Goal: Transaction & Acquisition: Purchase product/service

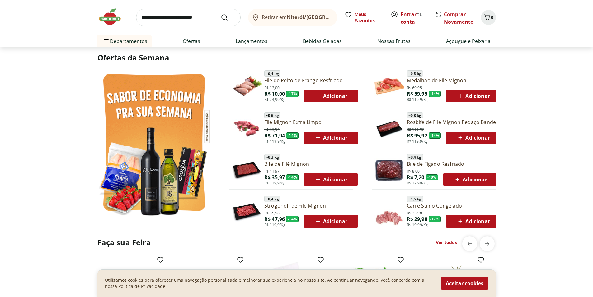
scroll to position [311, 0]
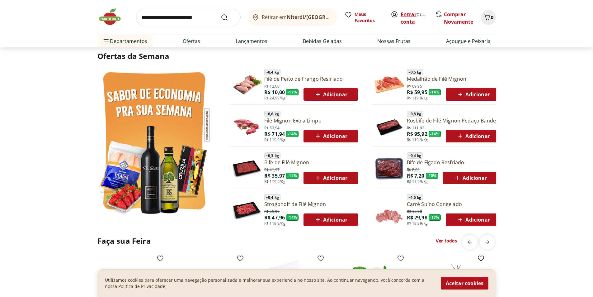
click at [404, 16] on link "Entrar" at bounding box center [409, 14] width 16 height 7
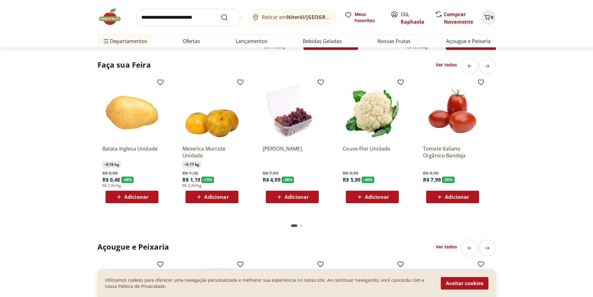
scroll to position [498, 0]
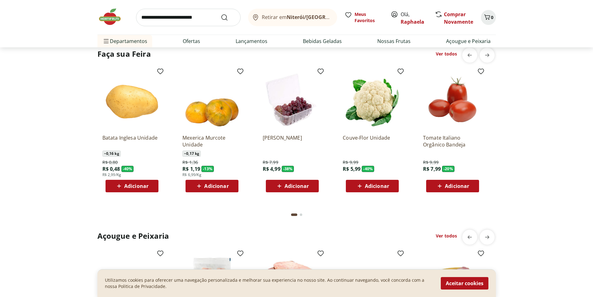
click at [137, 183] on span "Adicionar" at bounding box center [136, 185] width 24 height 5
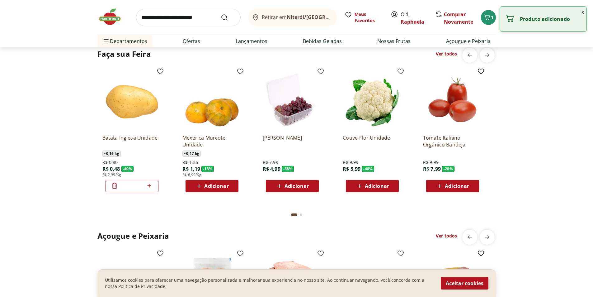
click at [152, 186] on icon at bounding box center [149, 185] width 8 height 7
type input "*"
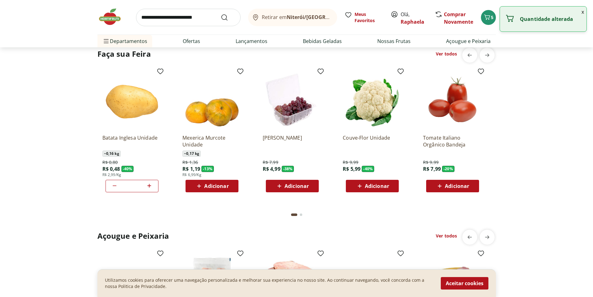
click at [359, 186] on icon at bounding box center [360, 185] width 8 height 7
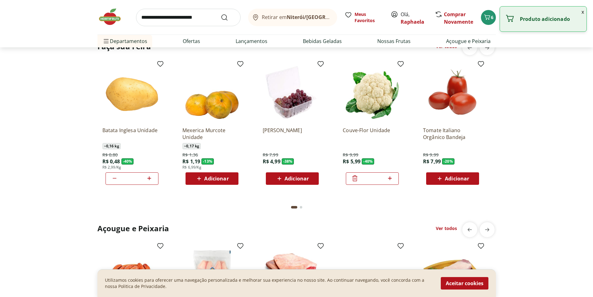
scroll to position [405, 0]
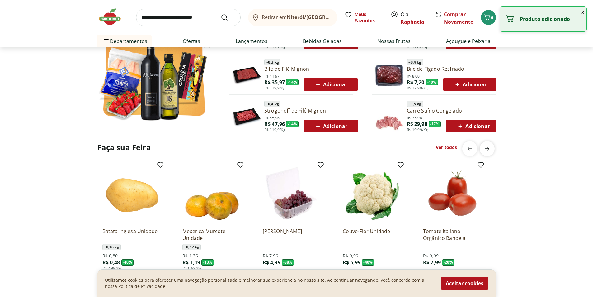
click at [487, 146] on icon "next" at bounding box center [486, 148] width 7 height 7
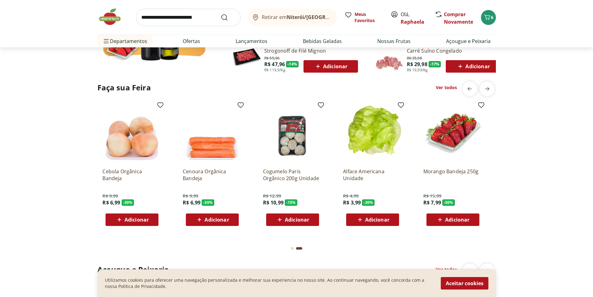
scroll to position [467, 0]
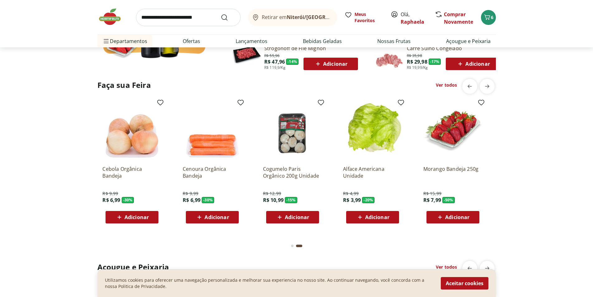
click at [451, 216] on span "Adicionar" at bounding box center [457, 216] width 24 height 5
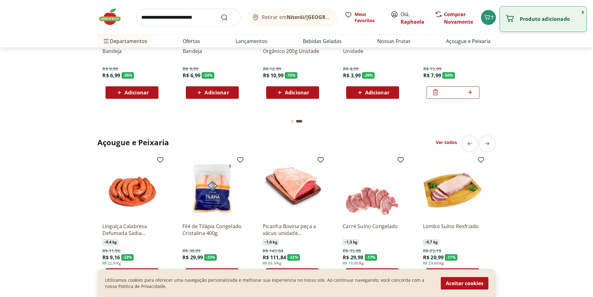
scroll to position [654, 0]
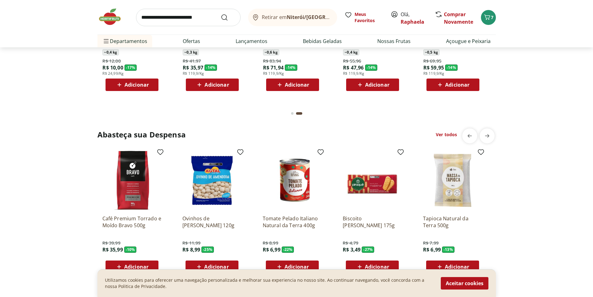
scroll to position [809, 0]
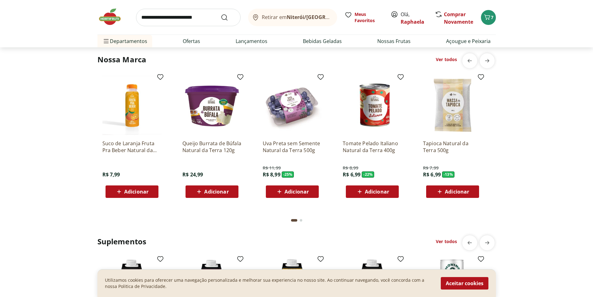
scroll to position [1152, 0]
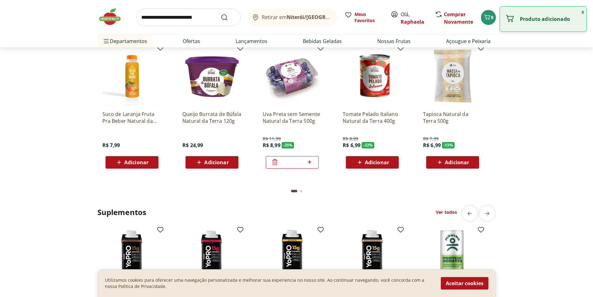
click at [312, 162] on icon at bounding box center [310, 161] width 8 height 7
type input "*"
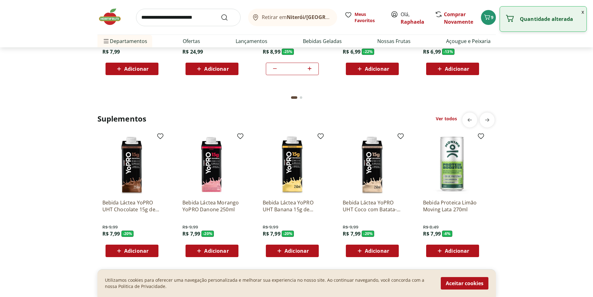
scroll to position [1121, 0]
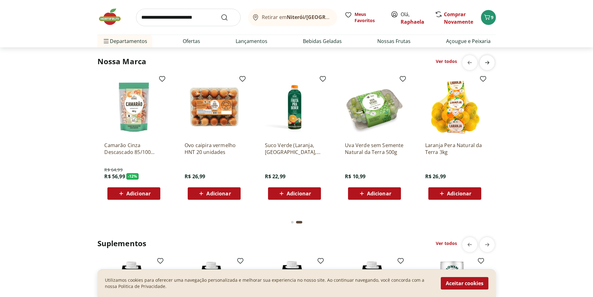
scroll to position [0, 401]
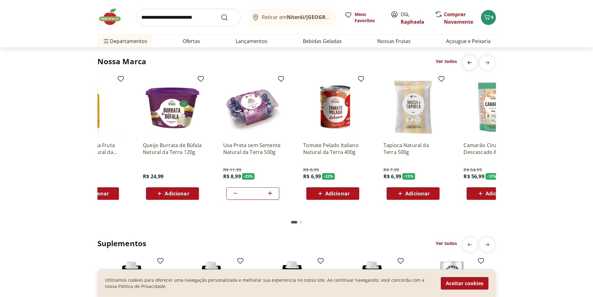
scroll to position [0, 0]
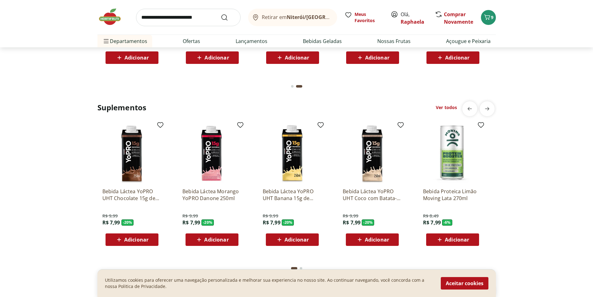
scroll to position [1276, 0]
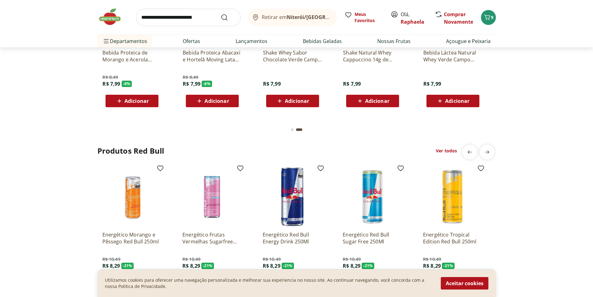
scroll to position [1463, 0]
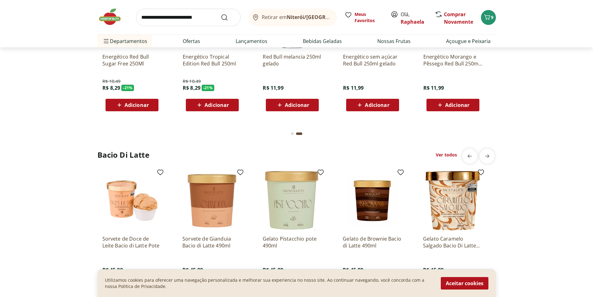
scroll to position [1494, 0]
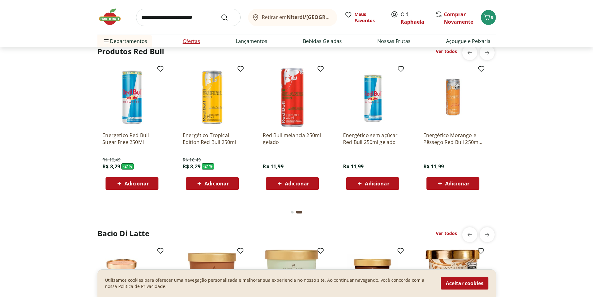
click at [195, 41] on link "Ofertas" at bounding box center [191, 40] width 17 height 7
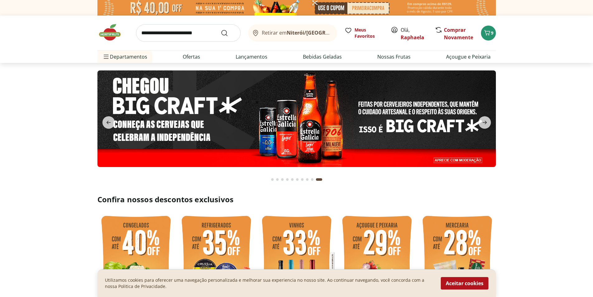
select select "**********"
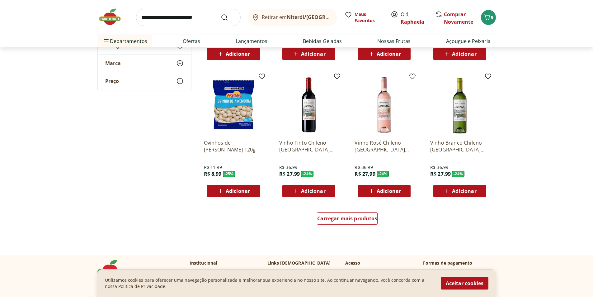
scroll to position [311, 0]
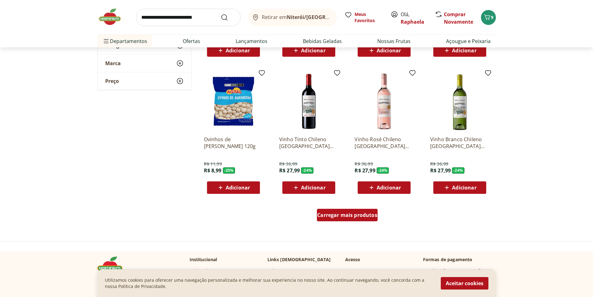
click at [330, 210] on div "Carregar mais produtos" at bounding box center [347, 215] width 61 height 12
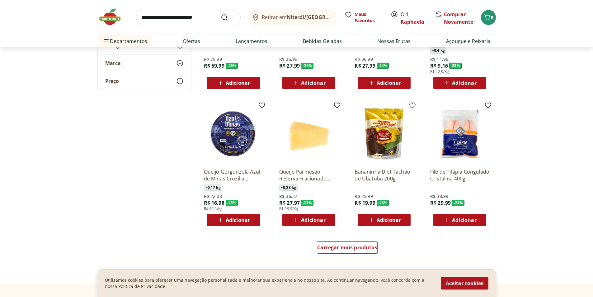
scroll to position [747, 0]
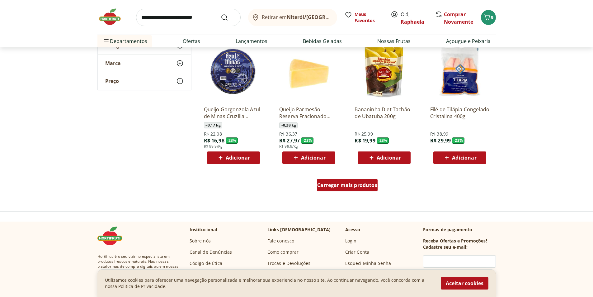
click at [352, 186] on span "Carregar mais produtos" at bounding box center [347, 184] width 60 height 5
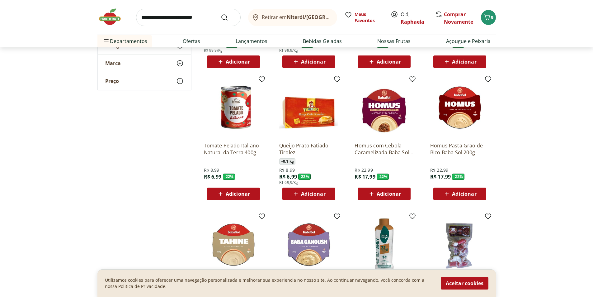
scroll to position [841, 0]
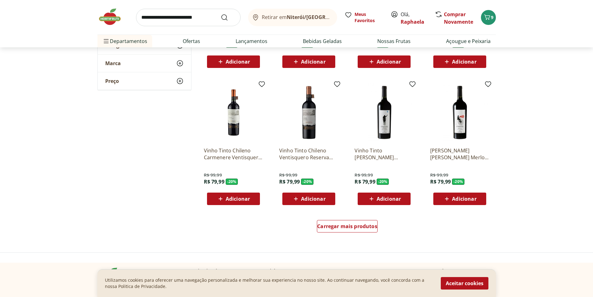
scroll to position [1183, 0]
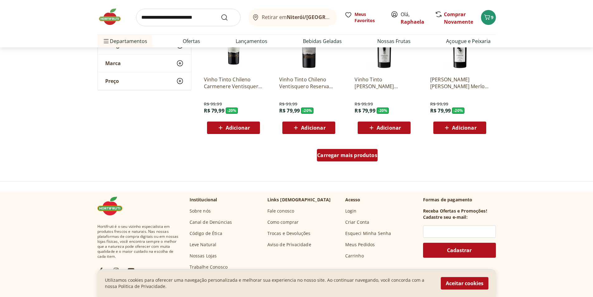
click at [370, 154] on span "Carregar mais produtos" at bounding box center [347, 155] width 60 height 5
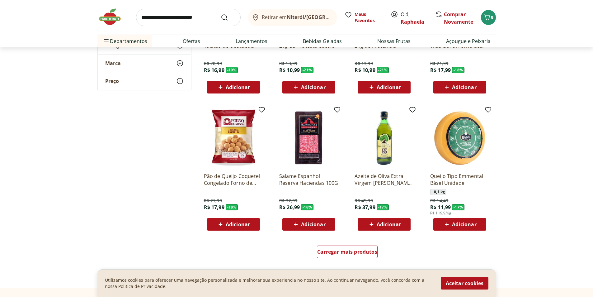
scroll to position [1494, 0]
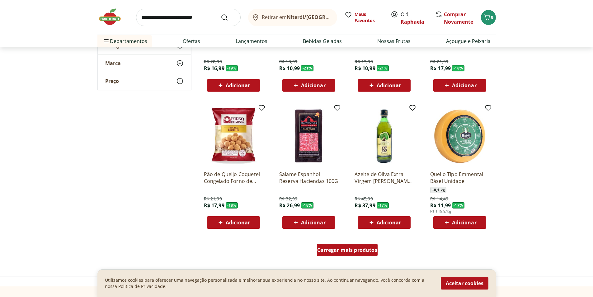
click at [333, 244] on div "Carregar mais produtos" at bounding box center [347, 249] width 61 height 12
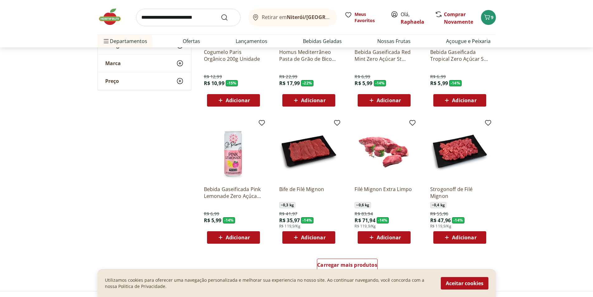
scroll to position [1899, 0]
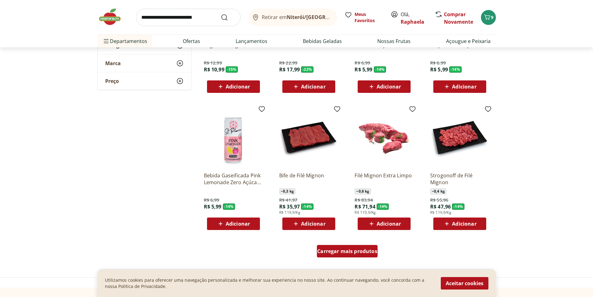
click at [341, 251] on span "Carregar mais produtos" at bounding box center [347, 250] width 60 height 5
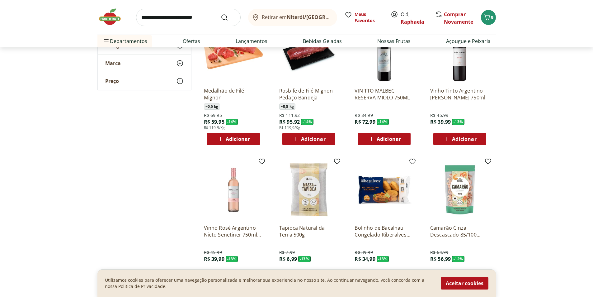
scroll to position [2117, 0]
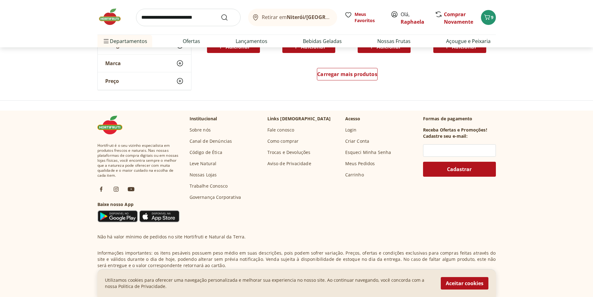
scroll to position [2490, 0]
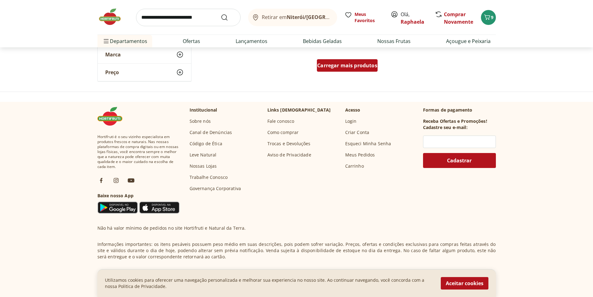
click at [363, 71] on div "Carregar mais produtos" at bounding box center [347, 65] width 61 height 12
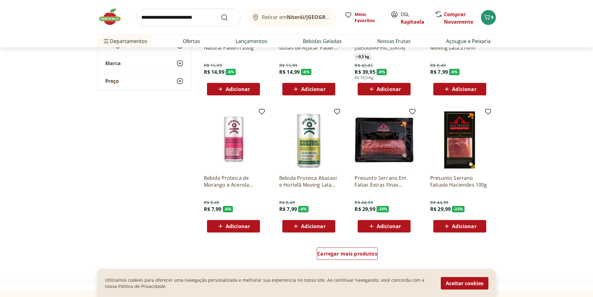
scroll to position [2771, 0]
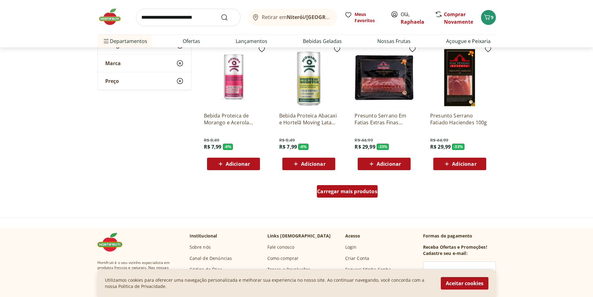
click at [359, 189] on span "Carregar mais produtos" at bounding box center [347, 191] width 60 height 5
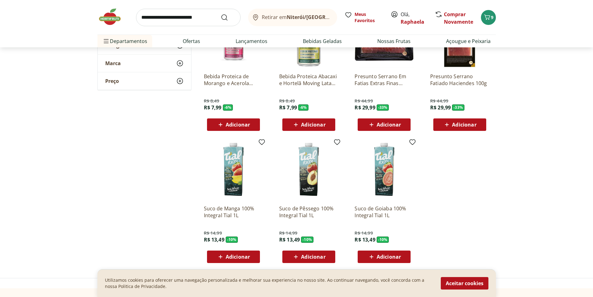
scroll to position [2895, 0]
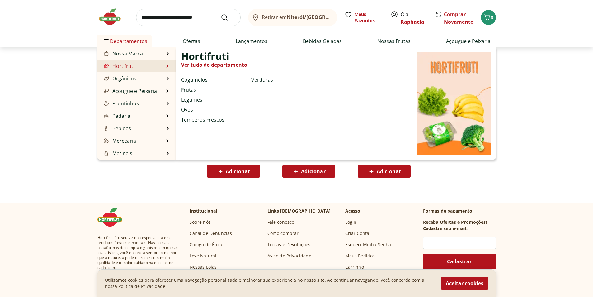
click at [126, 64] on link "Hortifruti" at bounding box center [118, 65] width 32 height 7
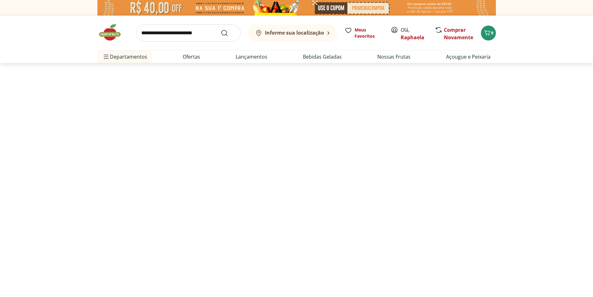
select select "**********"
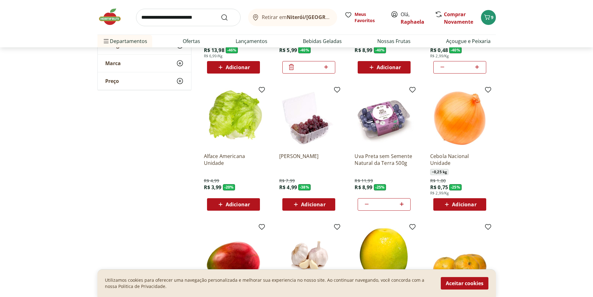
scroll to position [218, 0]
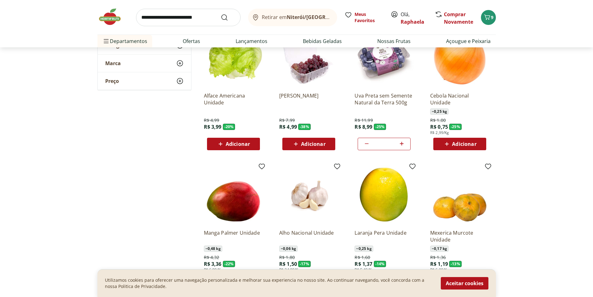
click at [455, 143] on span "Adicionar" at bounding box center [464, 143] width 24 height 5
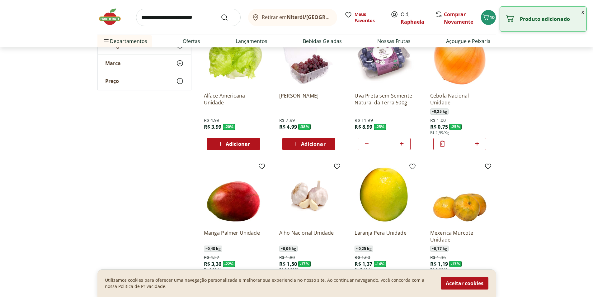
click at [481, 144] on icon at bounding box center [477, 143] width 8 height 7
type input "*"
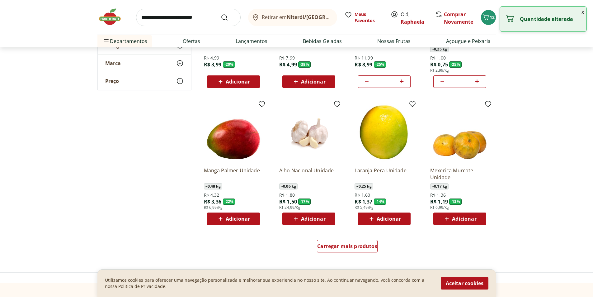
scroll to position [311, 0]
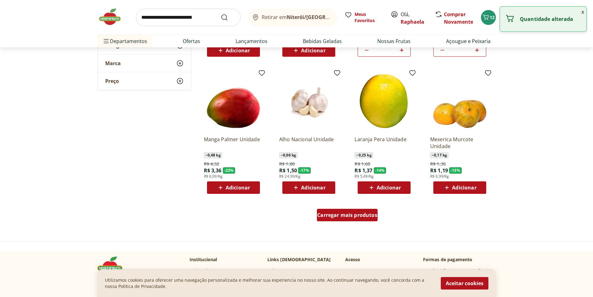
click at [372, 211] on div "Carregar mais produtos" at bounding box center [347, 215] width 61 height 12
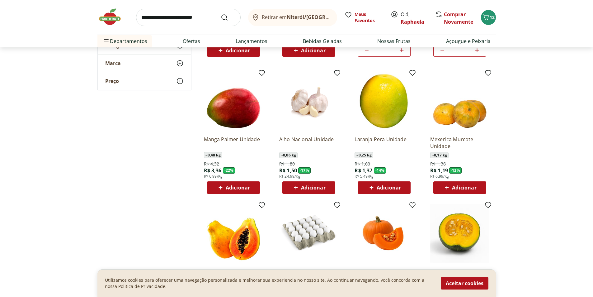
click at [323, 187] on span "Adicionar" at bounding box center [313, 187] width 24 height 5
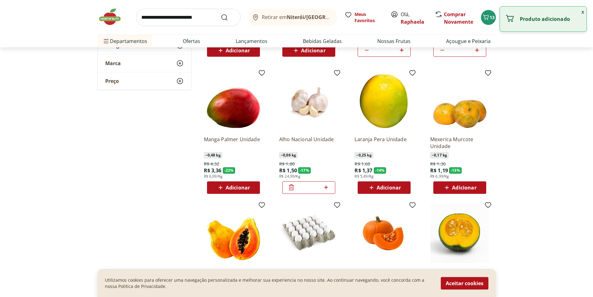
click at [329, 184] on icon at bounding box center [326, 186] width 8 height 7
type input "*"
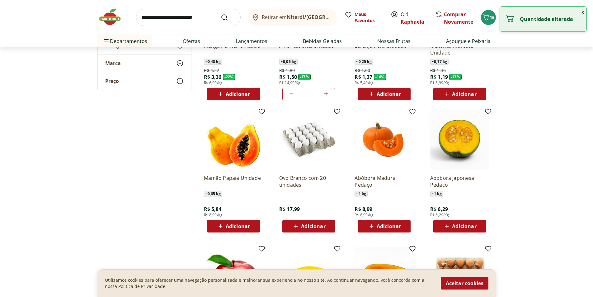
scroll to position [342, 0]
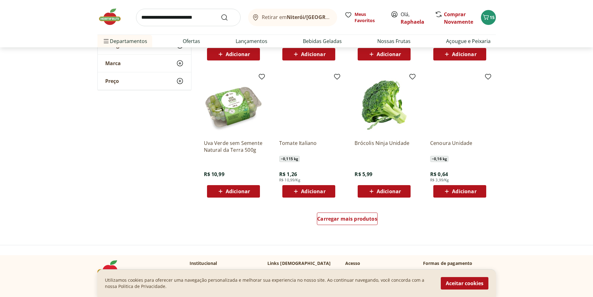
scroll to position [716, 0]
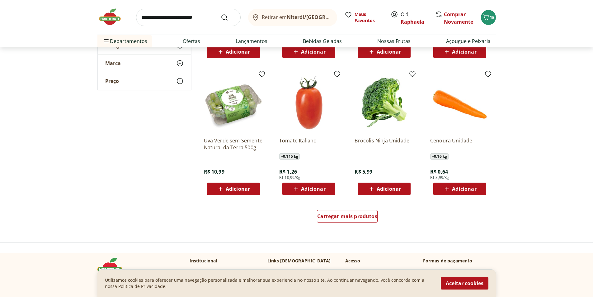
click at [304, 186] on span "Adicionar" at bounding box center [313, 188] width 24 height 5
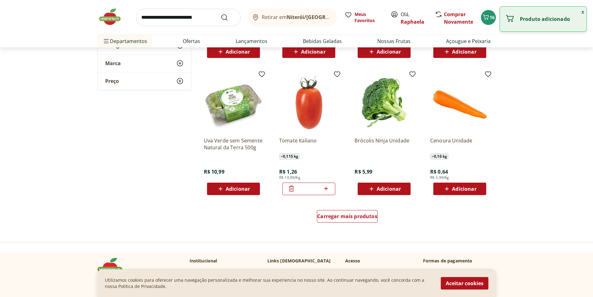
click at [321, 191] on input "*" at bounding box center [308, 188] width 27 height 7
click at [326, 191] on icon at bounding box center [326, 188] width 8 height 7
type input "*"
click at [340, 216] on span "Carregar mais produtos" at bounding box center [347, 216] width 60 height 5
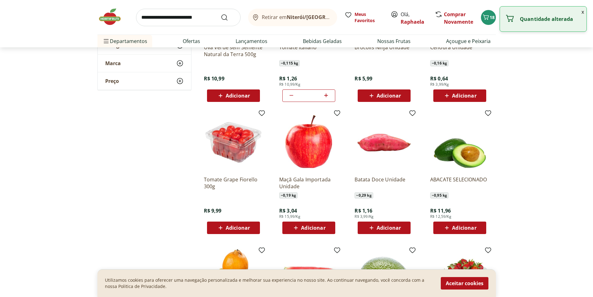
scroll to position [809, 0]
click at [460, 90] on div "Adicionar" at bounding box center [459, 95] width 43 height 11
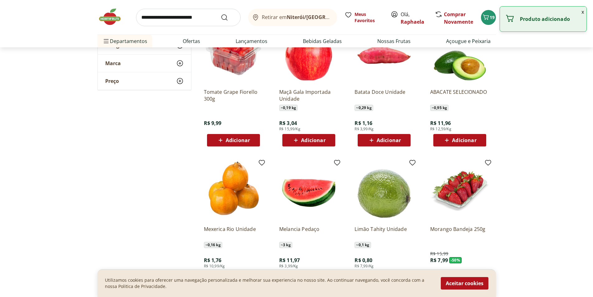
scroll to position [903, 0]
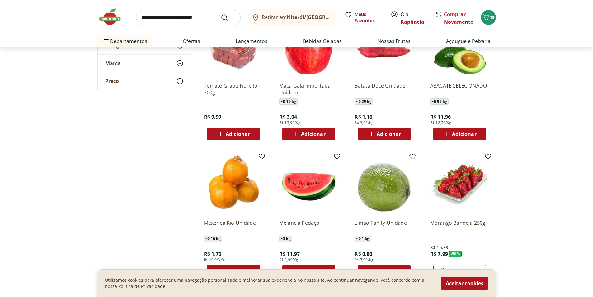
click at [390, 132] on span "Adicionar" at bounding box center [389, 133] width 24 height 5
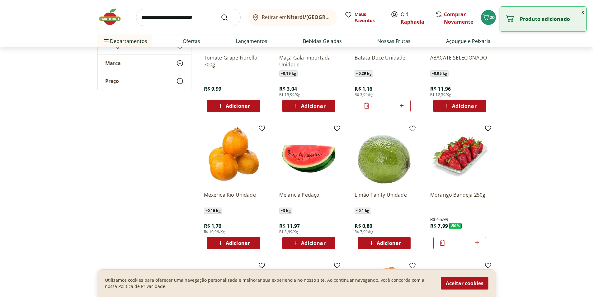
scroll to position [996, 0]
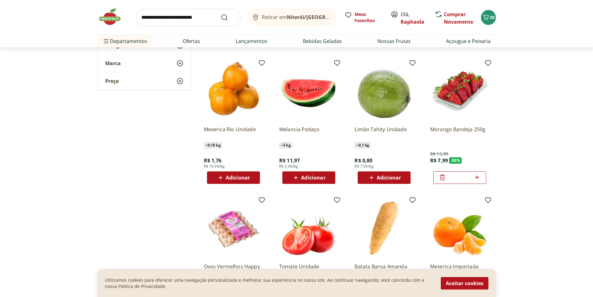
click at [309, 178] on span "Adicionar" at bounding box center [313, 177] width 24 height 5
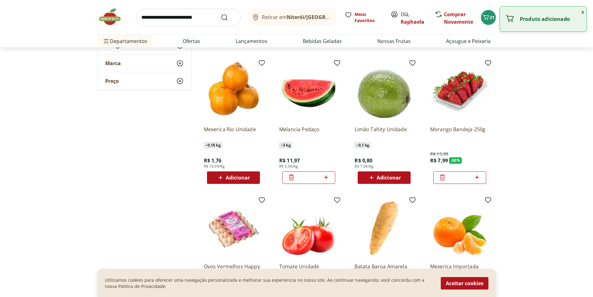
click at [390, 180] on span "Adicionar" at bounding box center [389, 177] width 24 height 5
click at [366, 179] on icon at bounding box center [366, 176] width 7 height 7
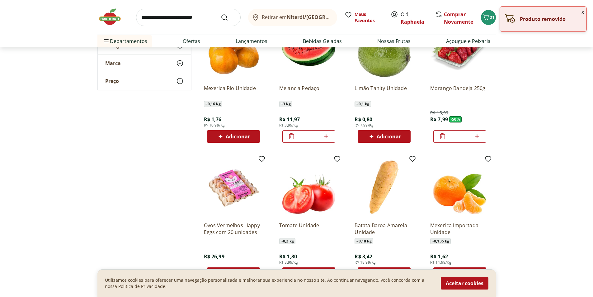
scroll to position [1090, 0]
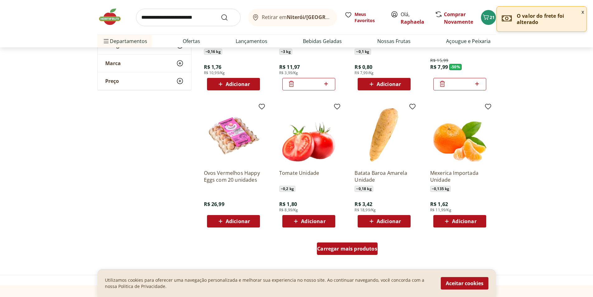
click at [349, 249] on span "Carregar mais produtos" at bounding box center [347, 248] width 60 height 5
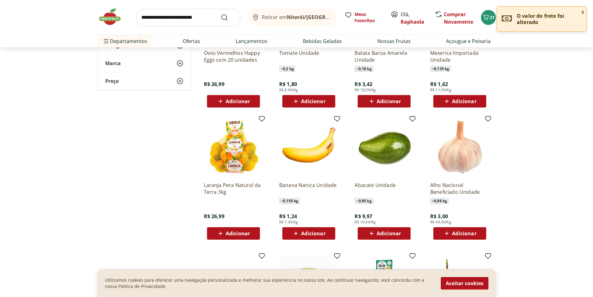
scroll to position [1214, 0]
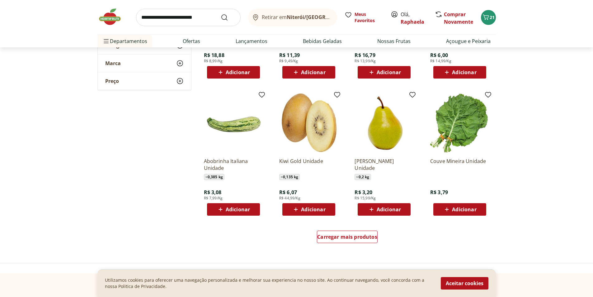
scroll to position [1525, 0]
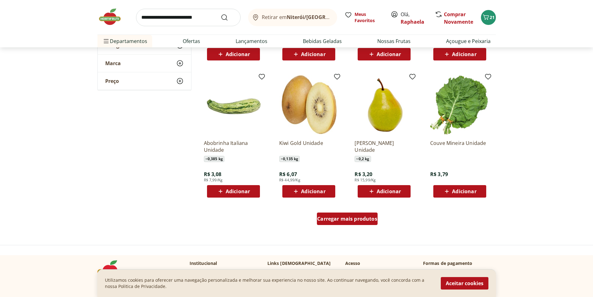
click at [335, 221] on span "Carregar mais produtos" at bounding box center [347, 218] width 60 height 5
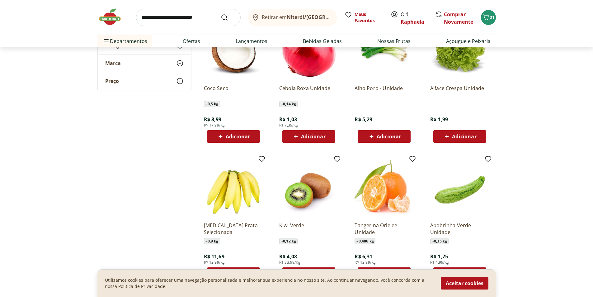
scroll to position [1774, 0]
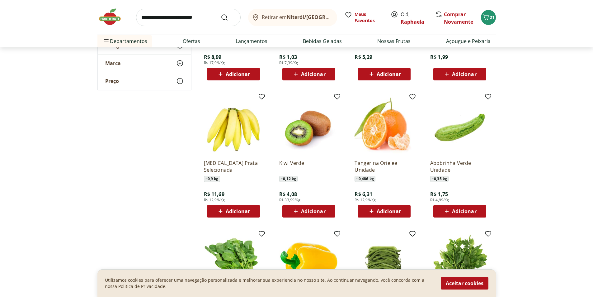
click at [309, 205] on div "Adicionar" at bounding box center [308, 210] width 43 height 11
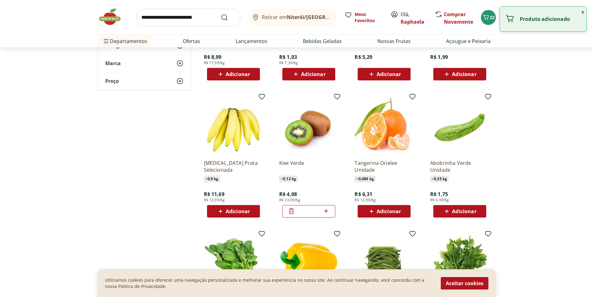
click at [329, 211] on icon at bounding box center [326, 210] width 8 height 7
type input "*"
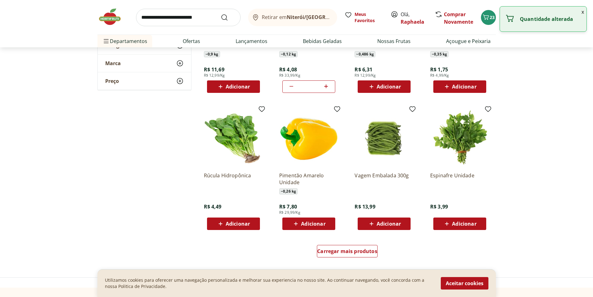
scroll to position [1930, 0]
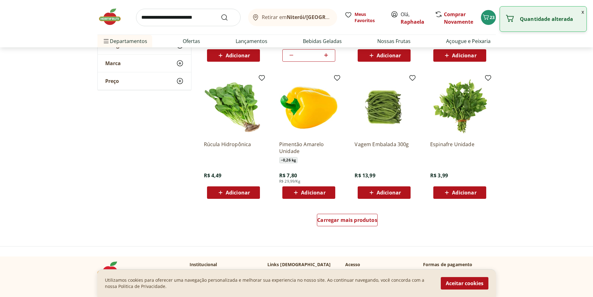
click at [342, 212] on div "Carregar mais produtos" at bounding box center [347, 221] width 302 height 30
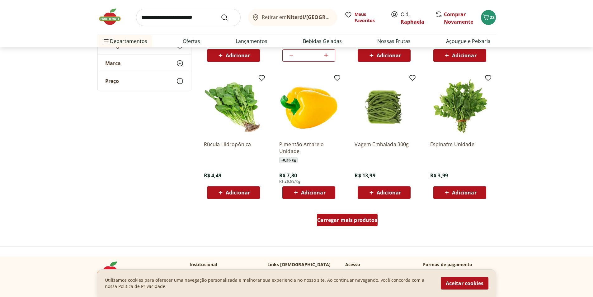
click at [343, 216] on div "Carregar mais produtos" at bounding box center [347, 220] width 61 height 12
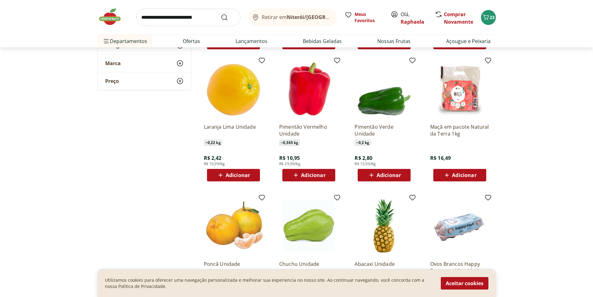
scroll to position [2086, 0]
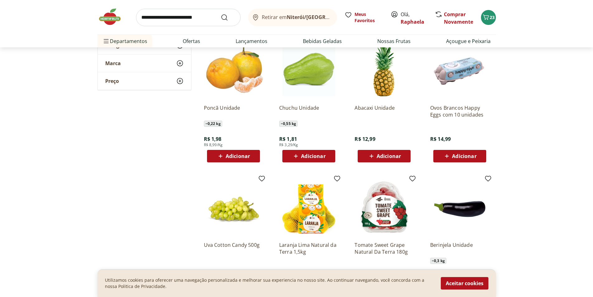
scroll to position [2241, 0]
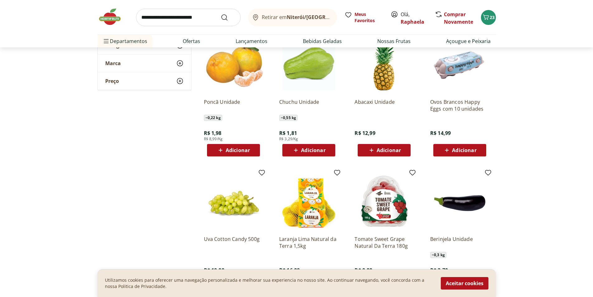
click at [230, 152] on span "Adicionar" at bounding box center [238, 150] width 24 height 5
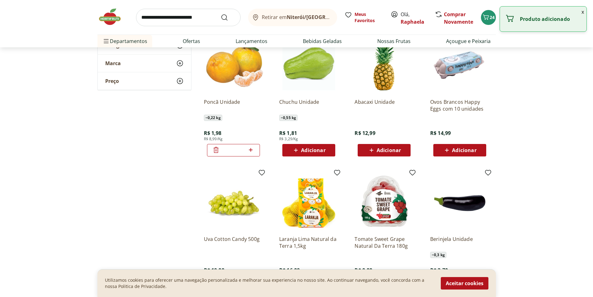
click at [255, 151] on div "*" at bounding box center [233, 150] width 53 height 12
click at [251, 151] on icon at bounding box center [251, 149] width 8 height 7
click at [250, 151] on icon at bounding box center [251, 149] width 8 height 7
type input "*"
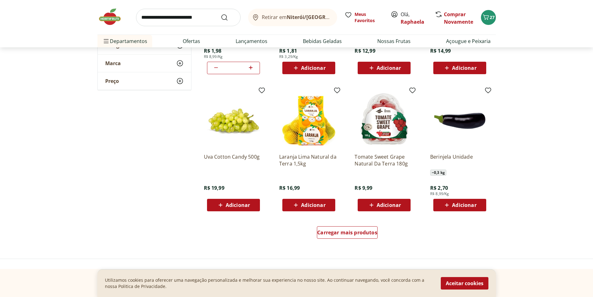
scroll to position [2335, 0]
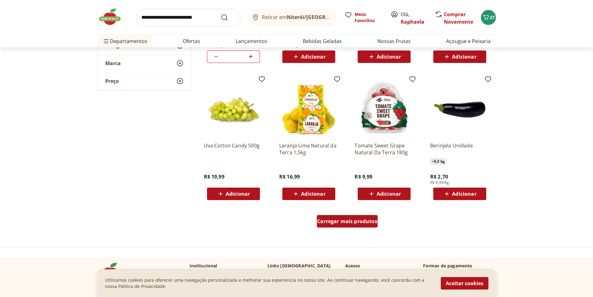
click at [341, 219] on span "Carregar mais produtos" at bounding box center [347, 221] width 60 height 5
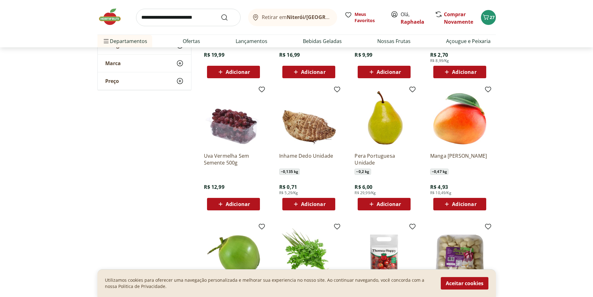
scroll to position [2459, 0]
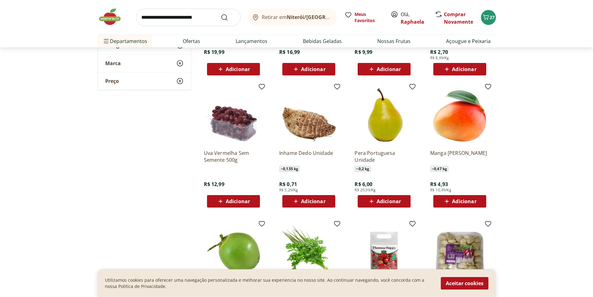
click at [295, 204] on icon at bounding box center [296, 200] width 8 height 7
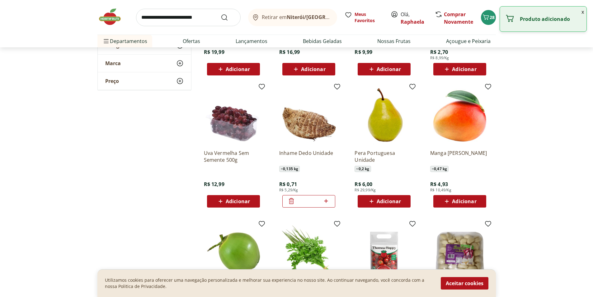
click at [327, 201] on icon at bounding box center [326, 201] width 4 height 4
type input "*"
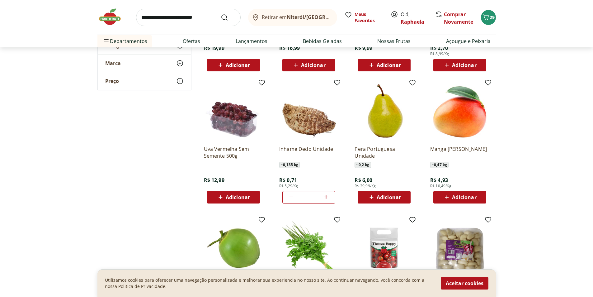
scroll to position [2490, 0]
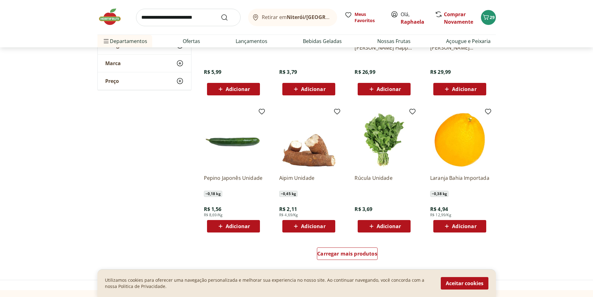
scroll to position [2771, 0]
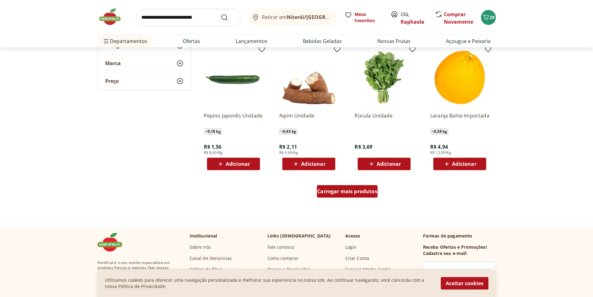
click at [329, 190] on span "Carregar mais produtos" at bounding box center [347, 191] width 60 height 5
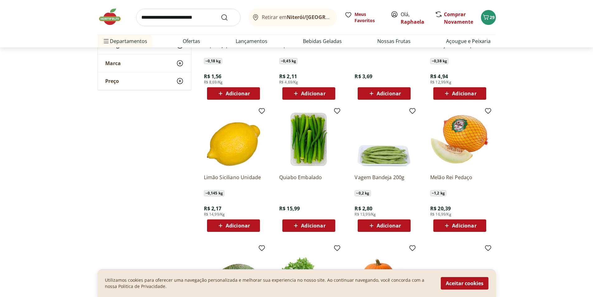
scroll to position [2833, 0]
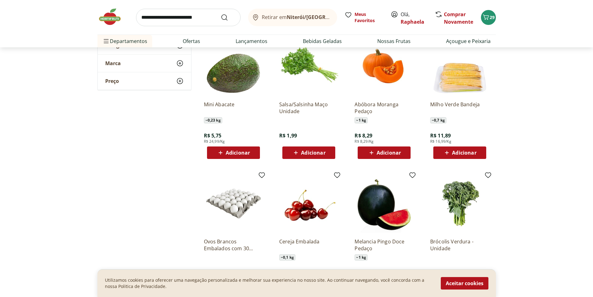
scroll to position [3113, 0]
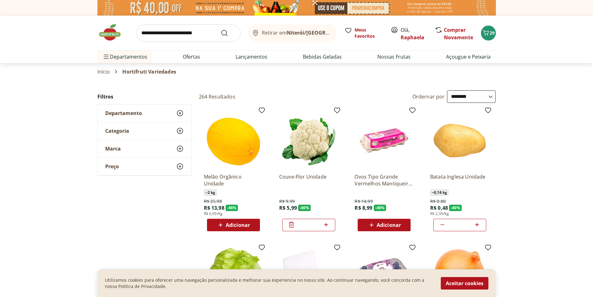
select select "**********"
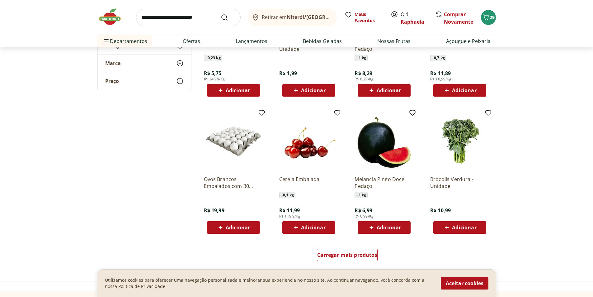
click at [235, 227] on span "Adicionar" at bounding box center [238, 227] width 24 height 5
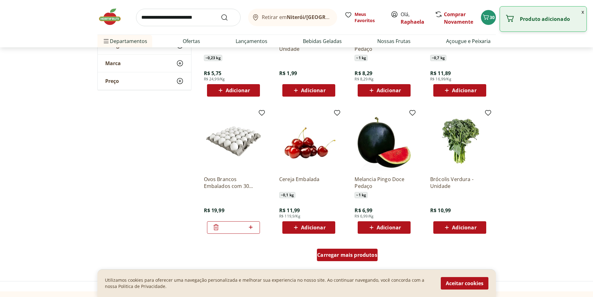
click at [339, 256] on span "Carregar mais produtos" at bounding box center [347, 254] width 60 height 5
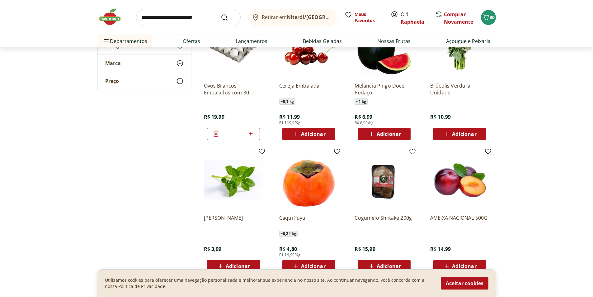
scroll to position [3269, 0]
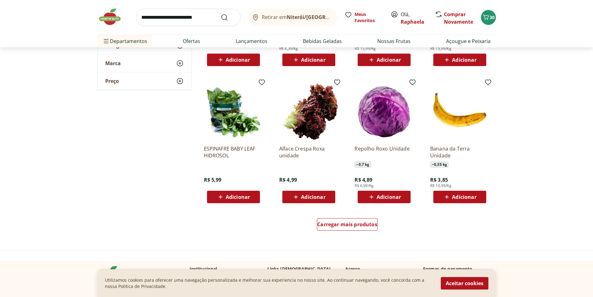
scroll to position [3580, 0]
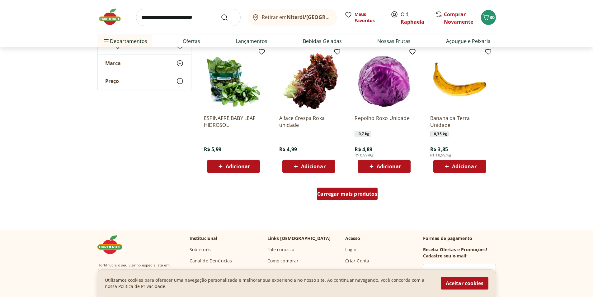
click at [356, 187] on div "Carregar mais produtos" at bounding box center [347, 193] width 61 height 12
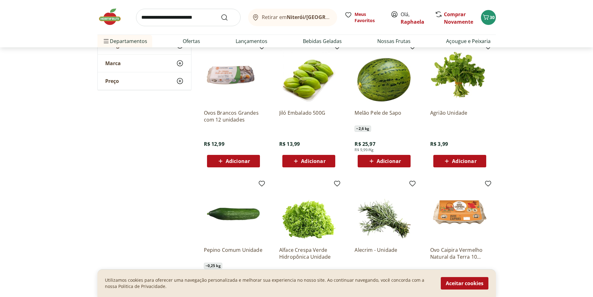
scroll to position [3736, 0]
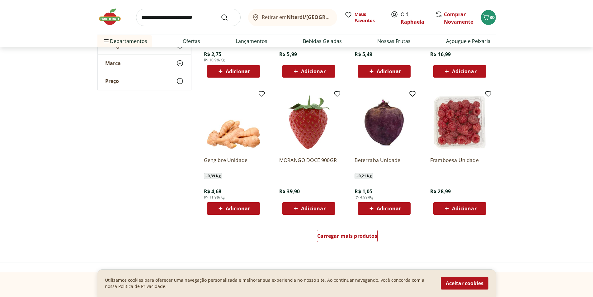
scroll to position [3954, 0]
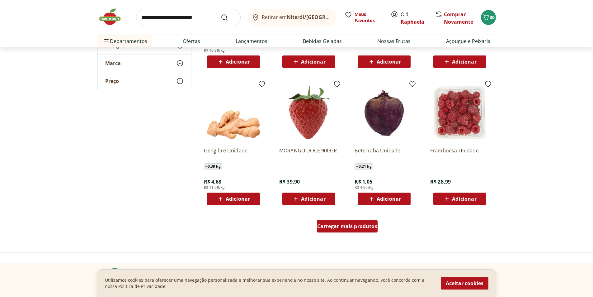
click at [348, 221] on div "Carregar mais produtos" at bounding box center [347, 226] width 61 height 12
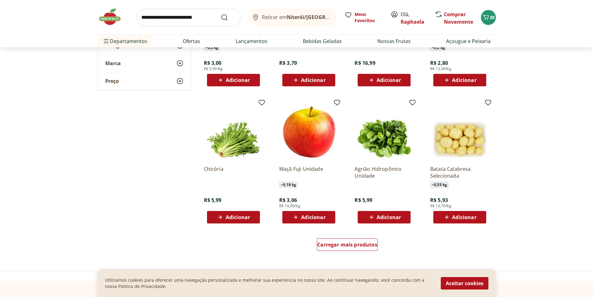
scroll to position [4358, 0]
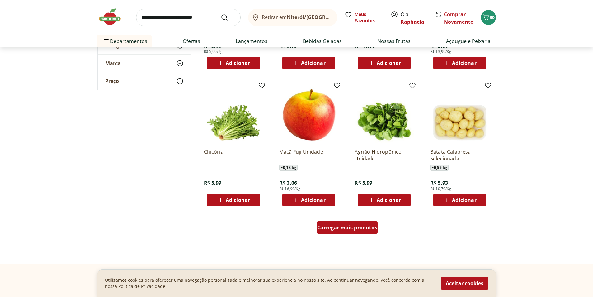
click at [333, 228] on span "Carregar mais produtos" at bounding box center [347, 227] width 60 height 5
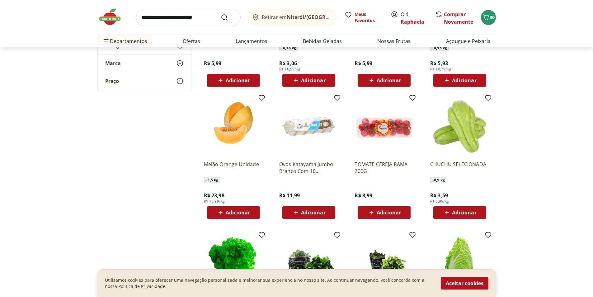
scroll to position [4483, 0]
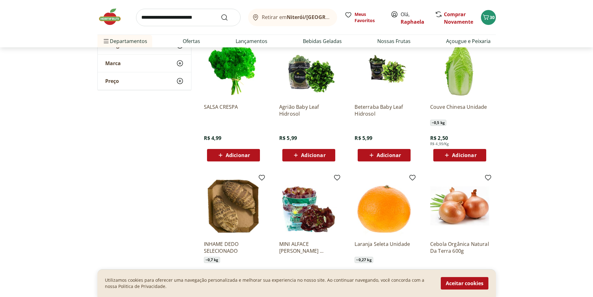
scroll to position [4732, 0]
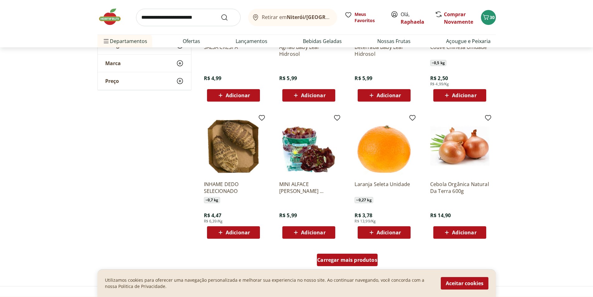
click at [341, 262] on span "Carregar mais produtos" at bounding box center [347, 259] width 60 height 5
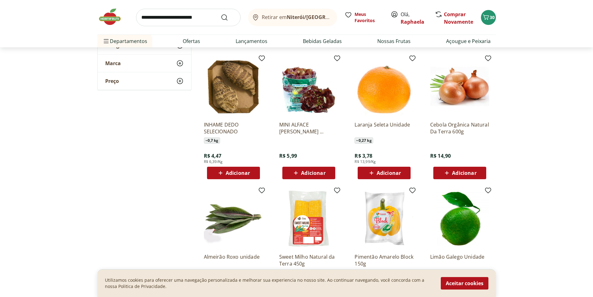
scroll to position [4794, 0]
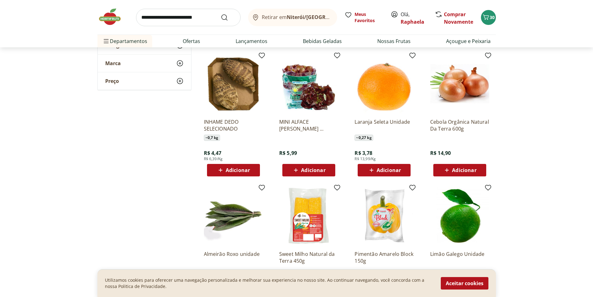
click at [395, 169] on span "Adicionar" at bounding box center [389, 169] width 24 height 5
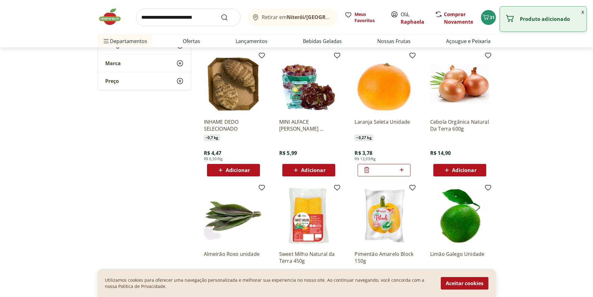
click at [404, 171] on icon at bounding box center [402, 169] width 8 height 7
type input "*"
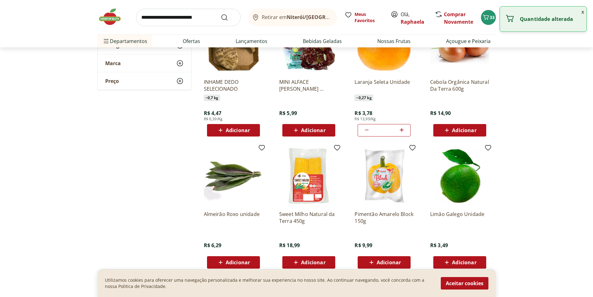
scroll to position [4887, 0]
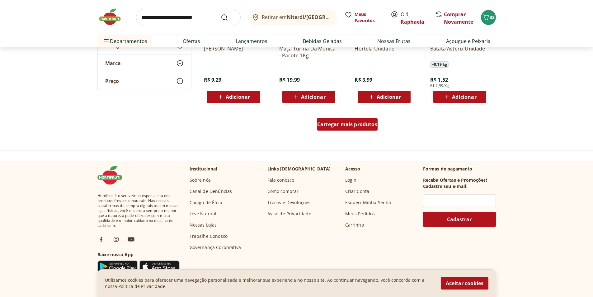
scroll to position [5292, 0]
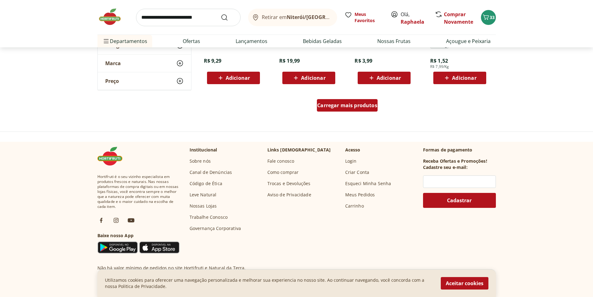
click at [336, 107] on span "Carregar mais produtos" at bounding box center [347, 105] width 60 height 5
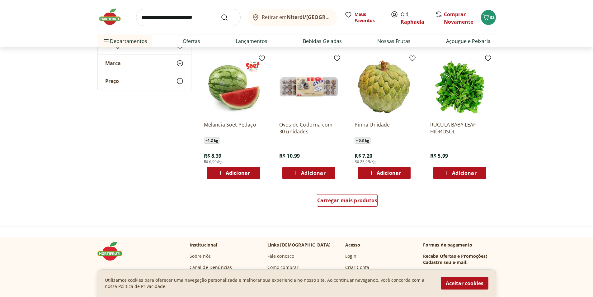
scroll to position [5603, 0]
click at [356, 198] on span "Carregar mais produtos" at bounding box center [347, 199] width 60 height 5
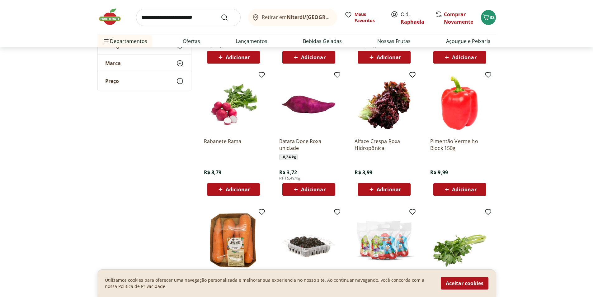
scroll to position [5728, 0]
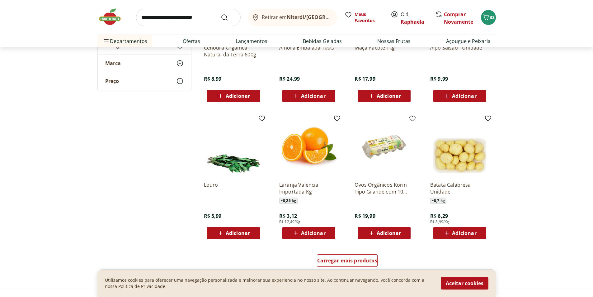
scroll to position [6008, 0]
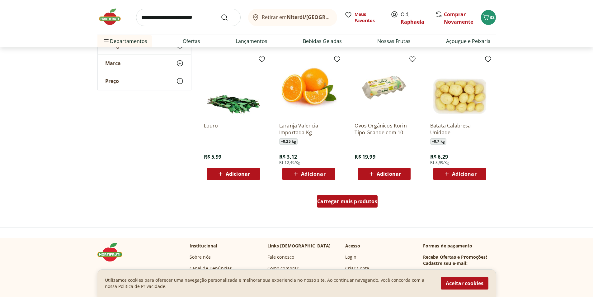
click at [343, 204] on span "Carregar mais produtos" at bounding box center [347, 201] width 60 height 5
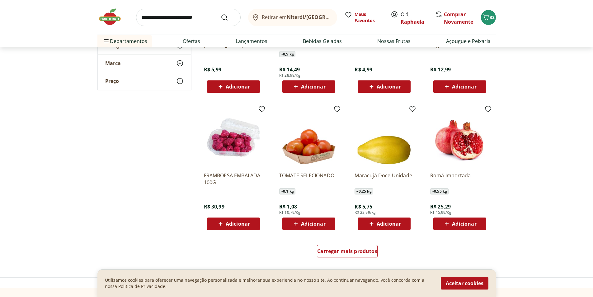
scroll to position [6444, 0]
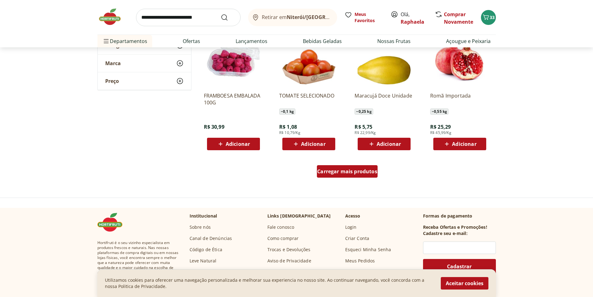
click at [375, 175] on div "Carregar mais produtos" at bounding box center [347, 171] width 61 height 12
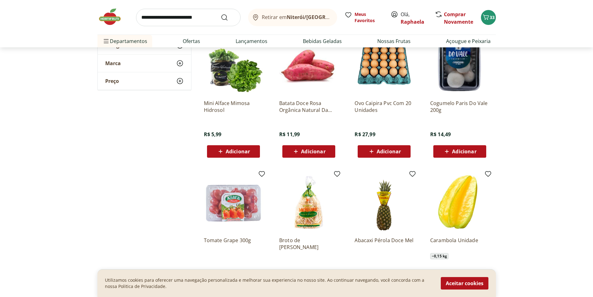
scroll to position [6662, 0]
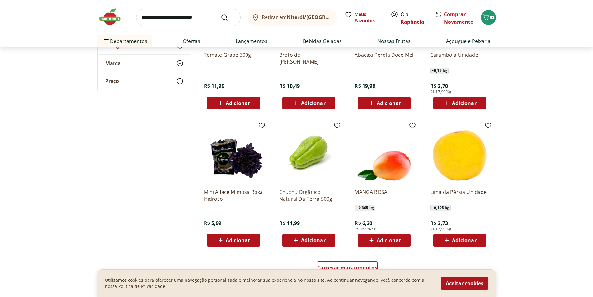
scroll to position [6818, 0]
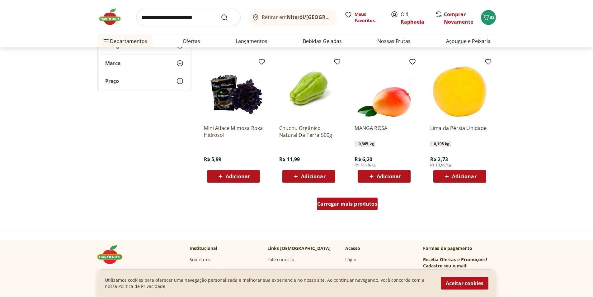
click at [359, 201] on span "Carregar mais produtos" at bounding box center [347, 203] width 60 height 5
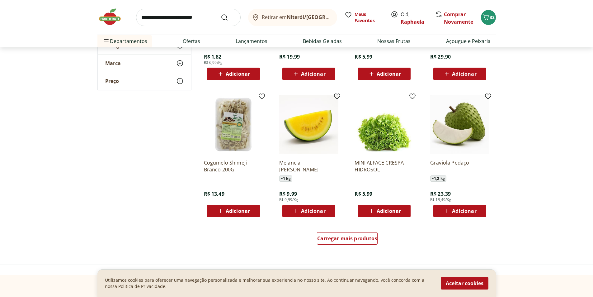
scroll to position [7191, 0]
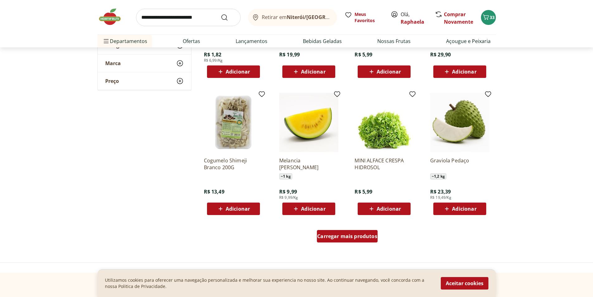
click at [352, 232] on div "Carregar mais produtos" at bounding box center [347, 236] width 61 height 12
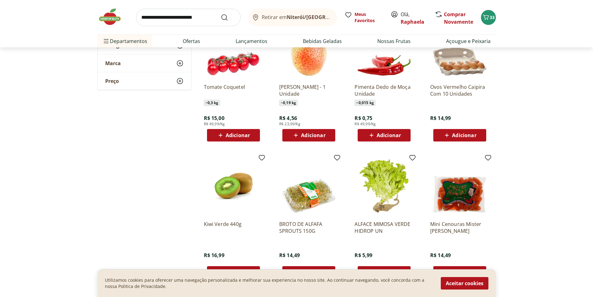
scroll to position [7596, 0]
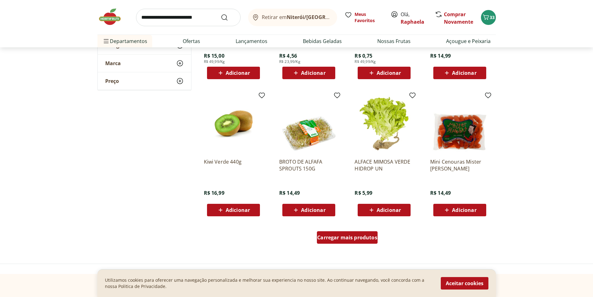
click at [351, 240] on span "Carregar mais produtos" at bounding box center [347, 237] width 60 height 5
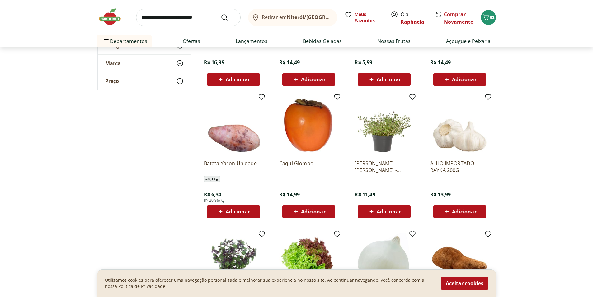
scroll to position [7751, 0]
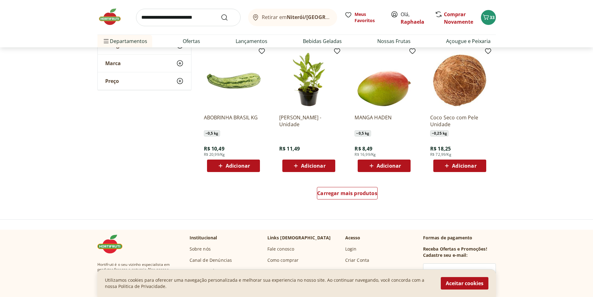
scroll to position [8063, 0]
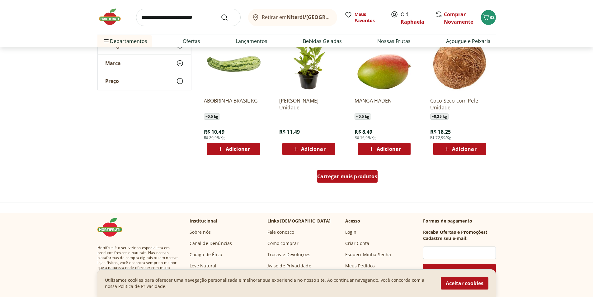
click at [358, 176] on span "Carregar mais produtos" at bounding box center [347, 176] width 60 height 5
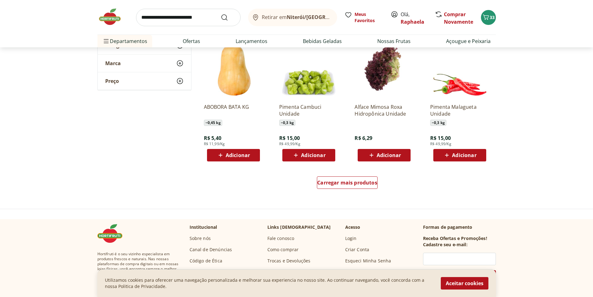
scroll to position [8467, 0]
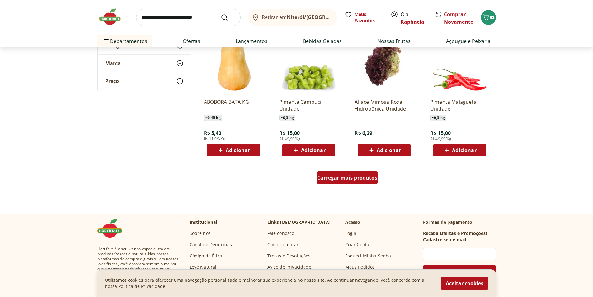
click at [372, 182] on div "Carregar mais produtos" at bounding box center [347, 177] width 61 height 12
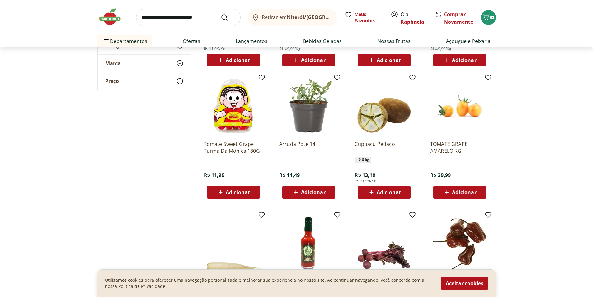
scroll to position [8561, 0]
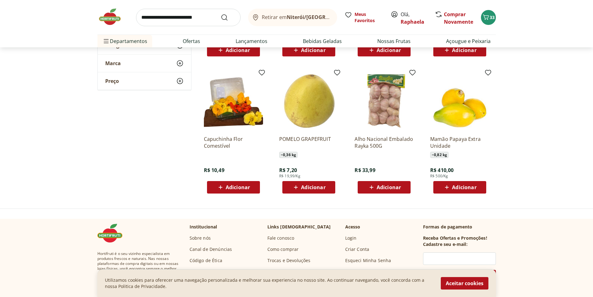
scroll to position [8841, 0]
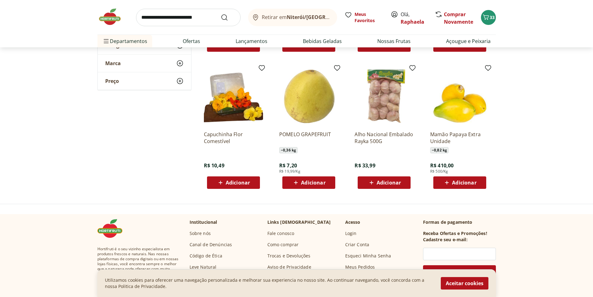
click at [164, 16] on input "search" at bounding box center [188, 17] width 105 height 17
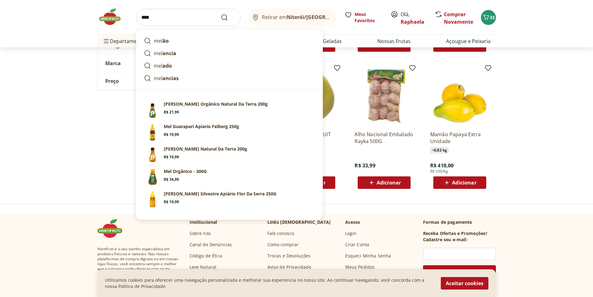
type input "*****"
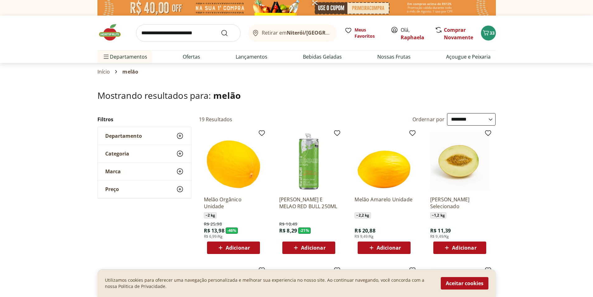
select select "**********"
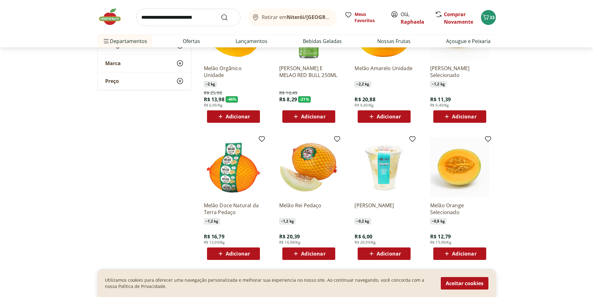
scroll to position [187, 0]
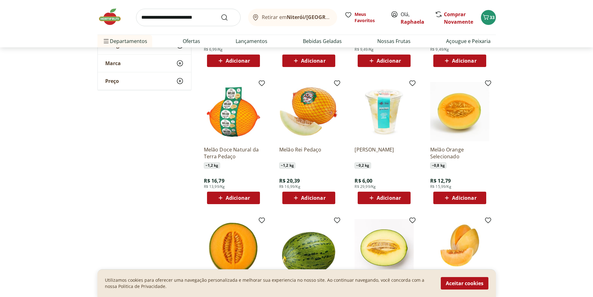
click at [233, 196] on span "Adicionar" at bounding box center [238, 197] width 24 height 5
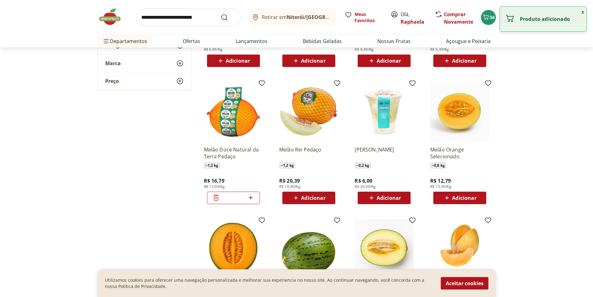
click at [188, 7] on div "Retirar em Niterói/RJ Meus Favoritos Olá, Raphaela Comprar Novamente 34" at bounding box center [296, 17] width 398 height 35
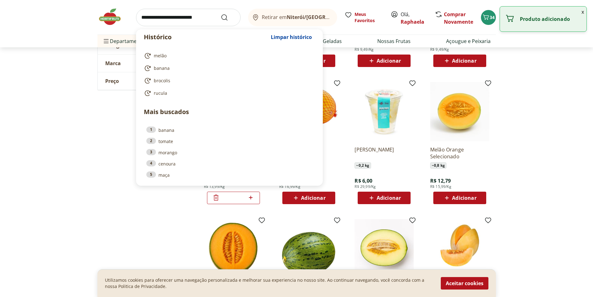
click at [199, 10] on input "search" at bounding box center [188, 17] width 105 height 17
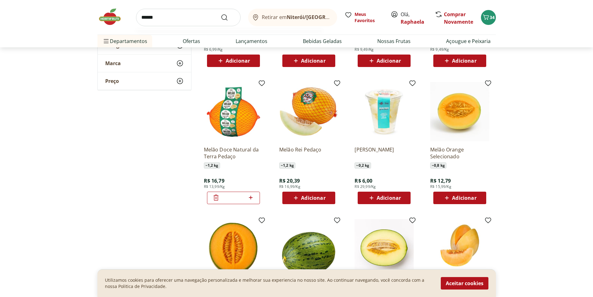
type input "******"
click at [221, 14] on button "Submit Search" at bounding box center [228, 17] width 15 height 7
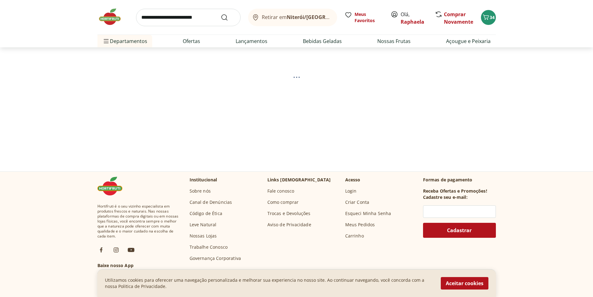
select select "**********"
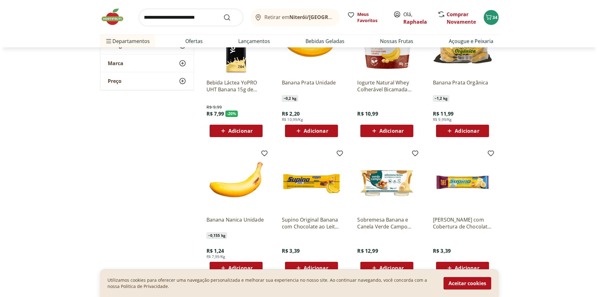
scroll to position [62, 0]
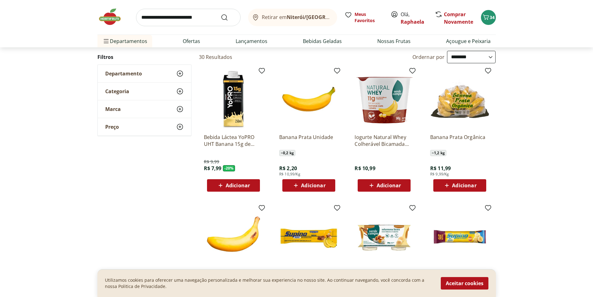
click at [314, 183] on span "Adicionar" at bounding box center [313, 185] width 24 height 5
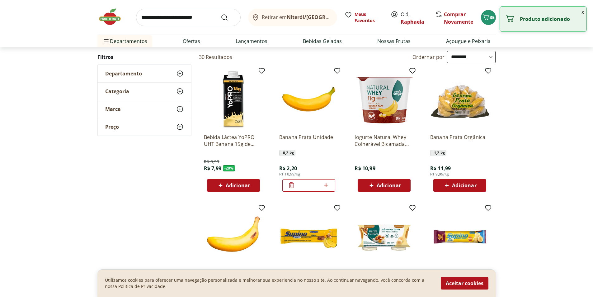
click at [323, 185] on icon at bounding box center [326, 184] width 8 height 7
click at [323, 184] on icon at bounding box center [326, 184] width 8 height 7
click at [327, 186] on icon at bounding box center [326, 184] width 8 height 7
click at [325, 186] on icon at bounding box center [326, 184] width 8 height 7
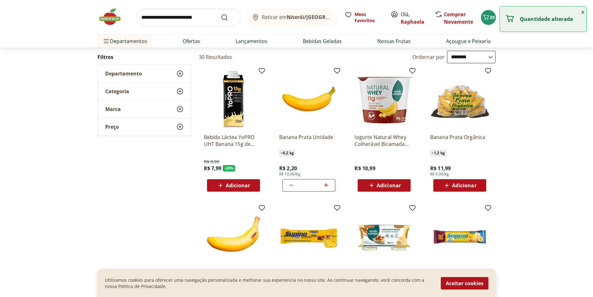
type input "*"
click at [191, 22] on input "search" at bounding box center [188, 17] width 105 height 17
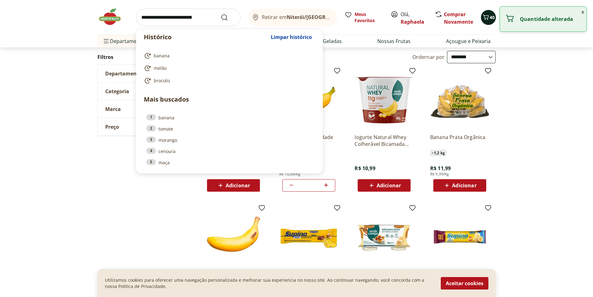
click at [490, 19] on span "40" at bounding box center [492, 17] width 5 height 6
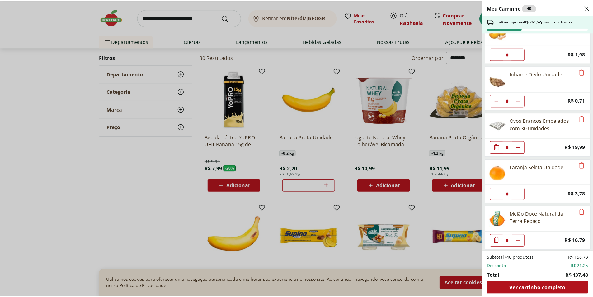
scroll to position [577, 0]
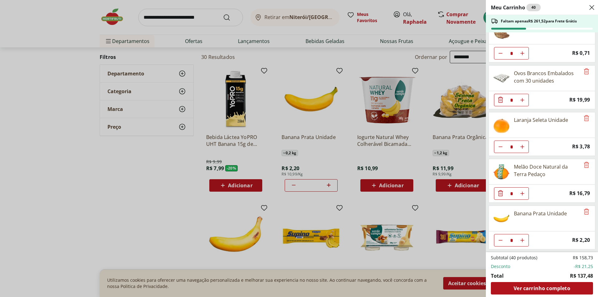
click at [117, 182] on div "Meu Carrinho 40 Faltam apenas R$ 261,52 para Frete Grátis Batata Inglesa Unidad…" at bounding box center [299, 148] width 598 height 297
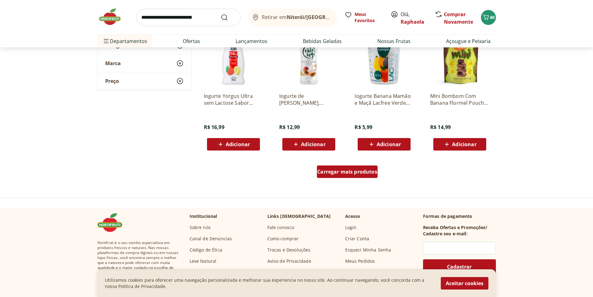
scroll to position [872, 0]
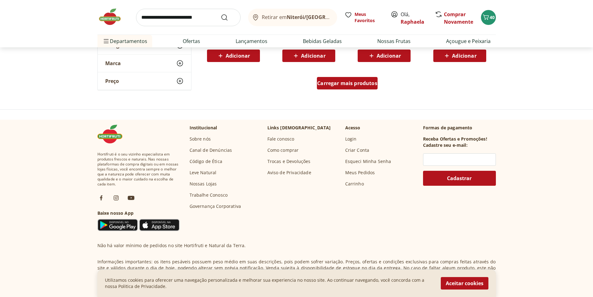
click at [342, 89] on link "Carregar mais produtos" at bounding box center [347, 84] width 61 height 15
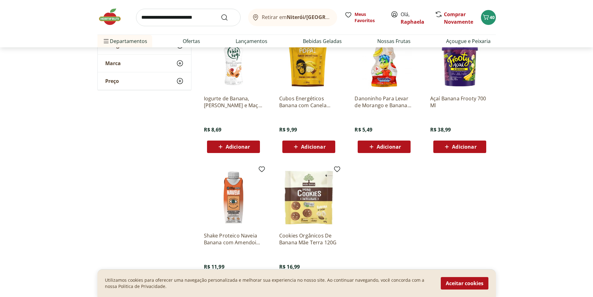
scroll to position [965, 0]
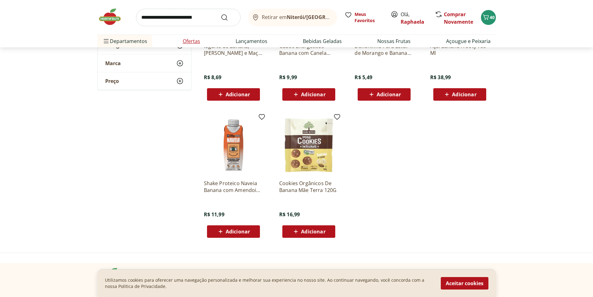
click at [198, 42] on link "Ofertas" at bounding box center [191, 40] width 17 height 7
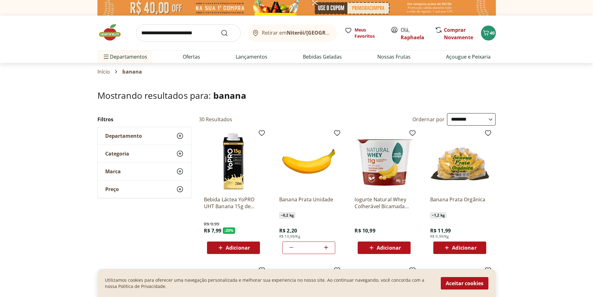
select select "**********"
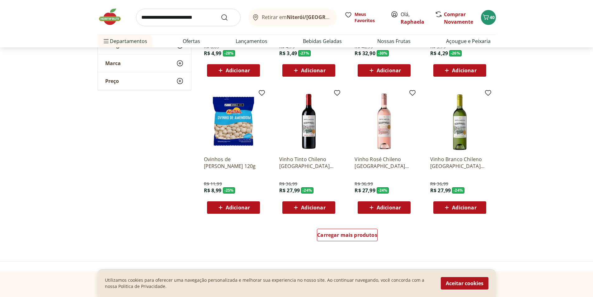
scroll to position [374, 0]
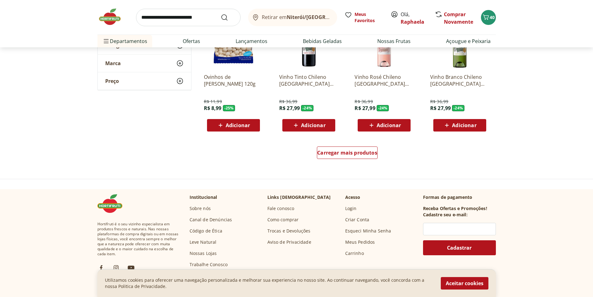
drag, startPoint x: 381, startPoint y: 152, endPoint x: 364, endPoint y: 152, distance: 16.5
click at [380, 152] on div "Carregar mais produtos" at bounding box center [347, 154] width 302 height 30
click at [364, 152] on span "Carregar mais produtos" at bounding box center [347, 152] width 60 height 5
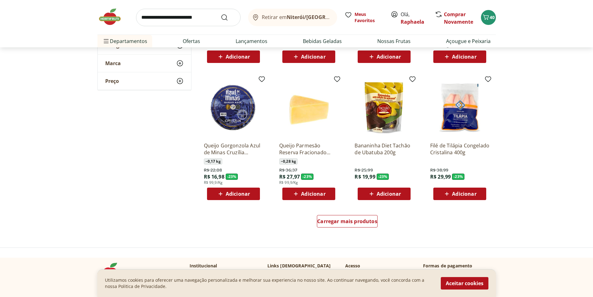
scroll to position [747, 0]
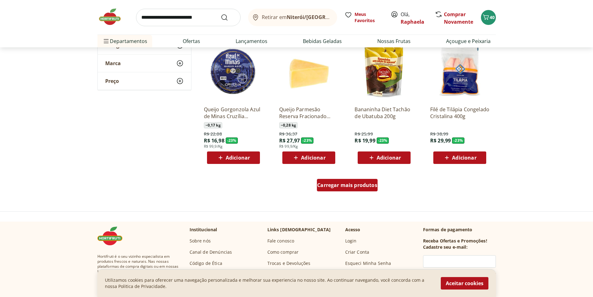
click at [352, 192] on link "Carregar mais produtos" at bounding box center [347, 186] width 61 height 15
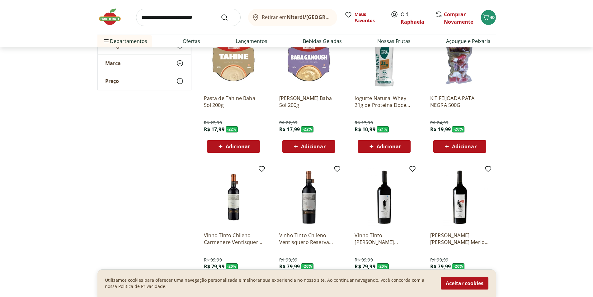
scroll to position [1152, 0]
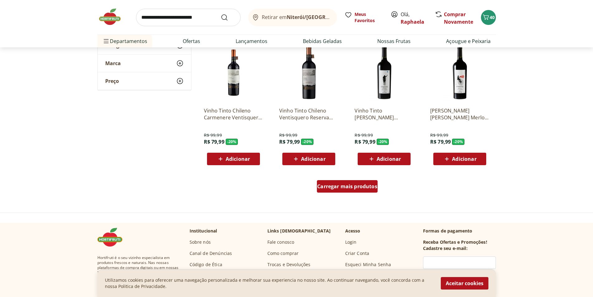
click at [351, 182] on div "Carregar mais produtos" at bounding box center [347, 186] width 61 height 12
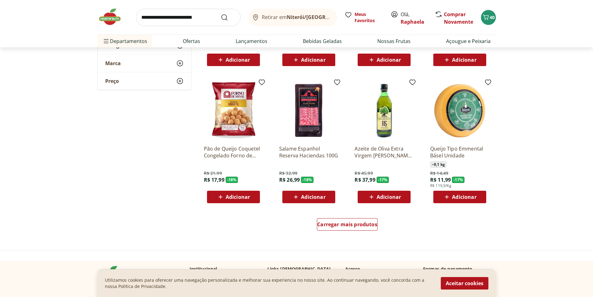
scroll to position [1588, 0]
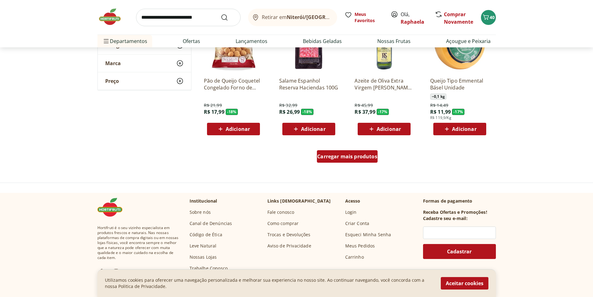
click at [361, 158] on span "Carregar mais produtos" at bounding box center [347, 156] width 60 height 5
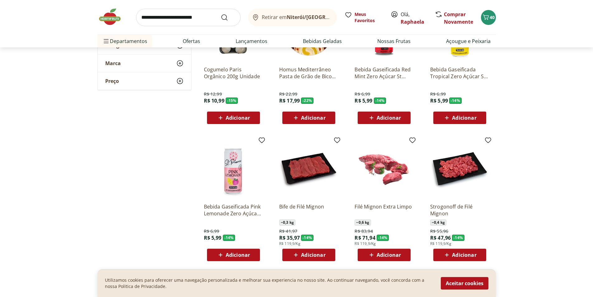
scroll to position [1992, 0]
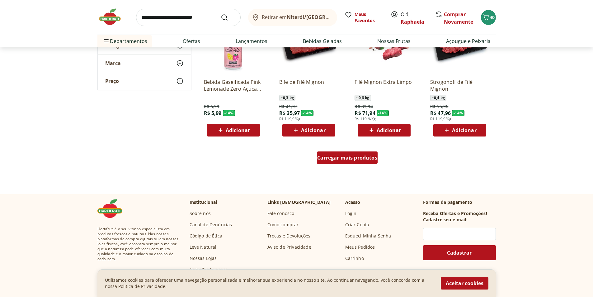
click at [351, 160] on span "Carregar mais produtos" at bounding box center [347, 157] width 60 height 5
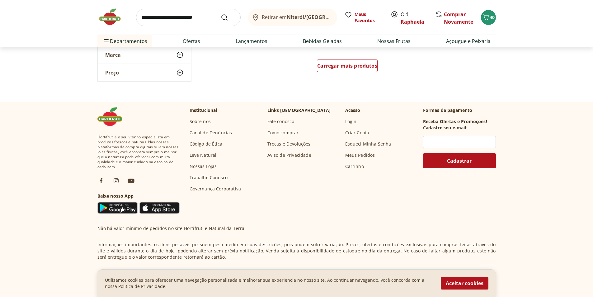
scroll to position [2490, 0]
click at [350, 65] on span "Carregar mais produtos" at bounding box center [347, 65] width 60 height 5
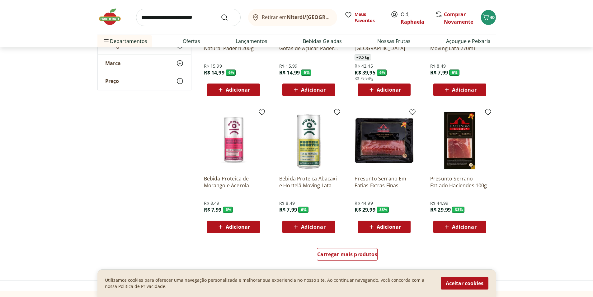
scroll to position [2708, 0]
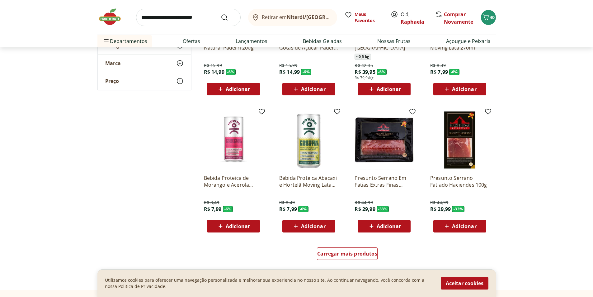
click at [337, 254] on span "Carregar mais produtos" at bounding box center [347, 253] width 60 height 5
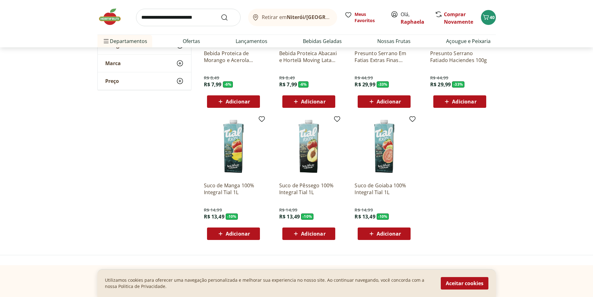
scroll to position [2708, 0]
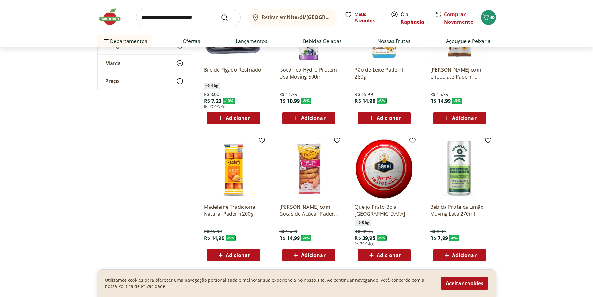
scroll to position [2553, 0]
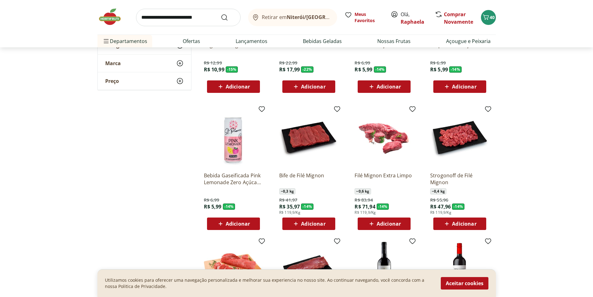
scroll to position [1743, 0]
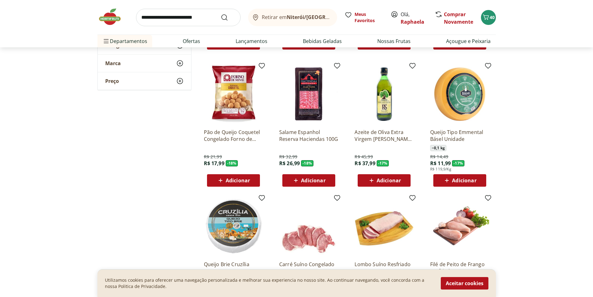
scroll to position [1463, 0]
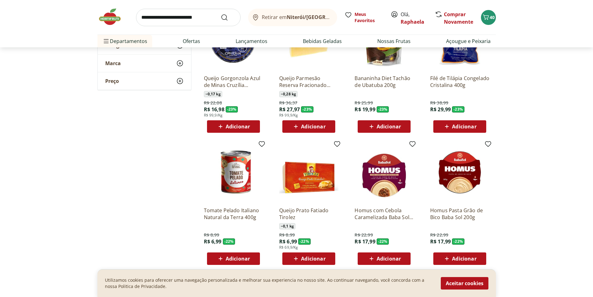
scroll to position [629, 0]
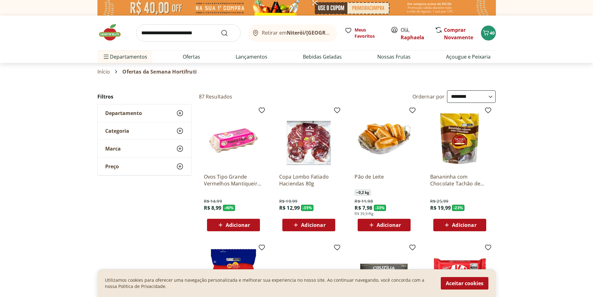
select select "**********"
click at [188, 57] on link "Ofertas" at bounding box center [191, 56] width 17 height 7
click at [168, 37] on input "search" at bounding box center [188, 32] width 105 height 17
type input "*********"
click button "Submit Search" at bounding box center [228, 32] width 15 height 7
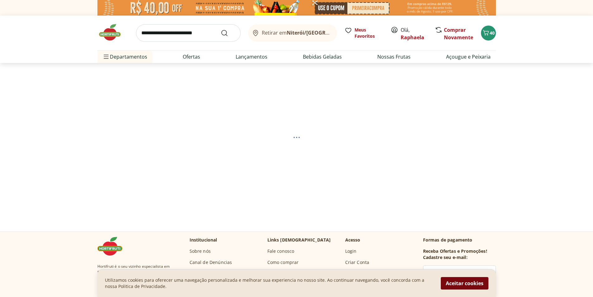
click at [473, 282] on button "Aceitar cookies" at bounding box center [465, 283] width 48 height 12
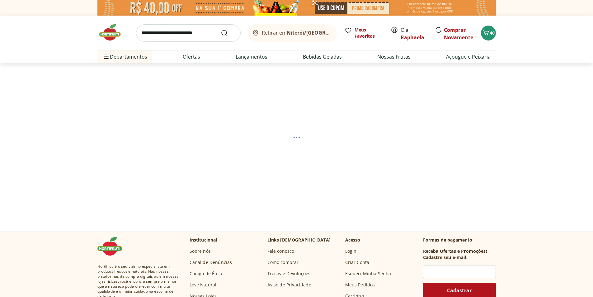
select select "**********"
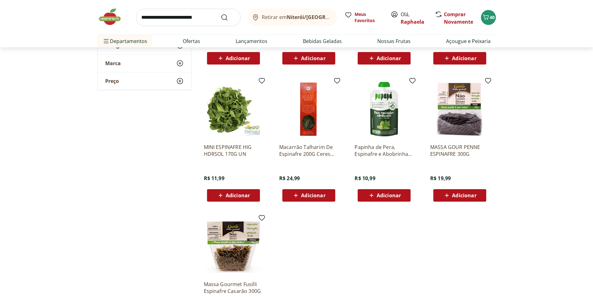
scroll to position [187, 0]
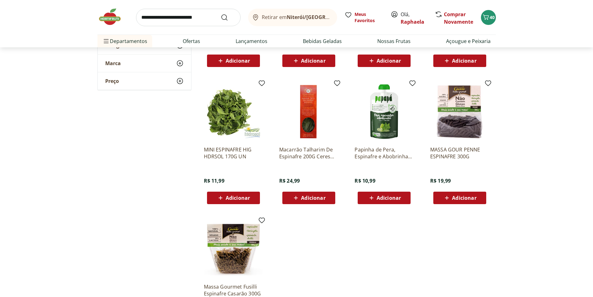
click at [235, 198] on span "Adicionar" at bounding box center [238, 197] width 24 height 5
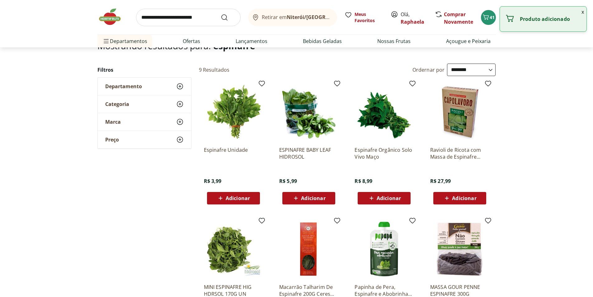
scroll to position [125, 0]
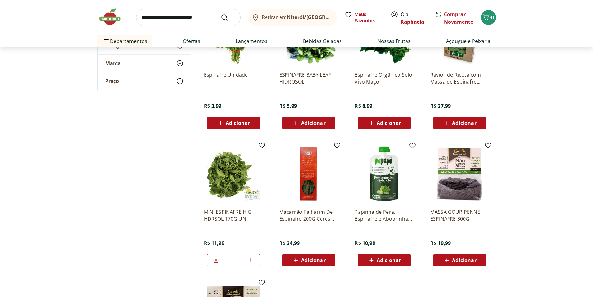
click at [213, 259] on icon at bounding box center [215, 259] width 7 height 7
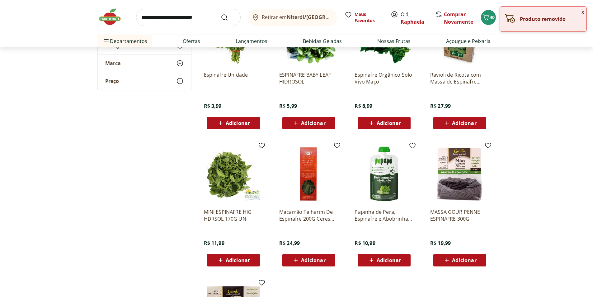
click at [313, 124] on span "Adicionar" at bounding box center [313, 122] width 24 height 5
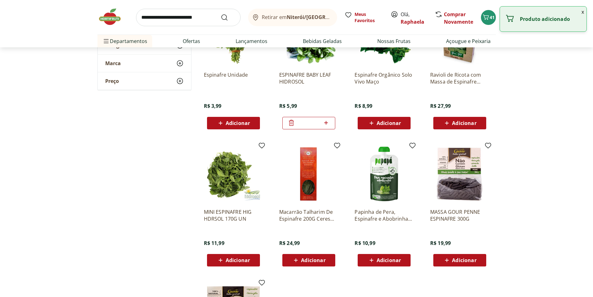
click at [327, 120] on icon at bounding box center [326, 122] width 8 height 7
type input "*"
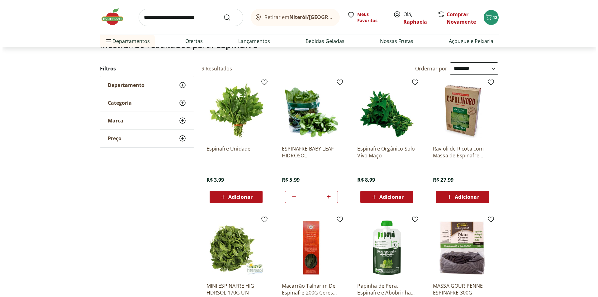
scroll to position [0, 0]
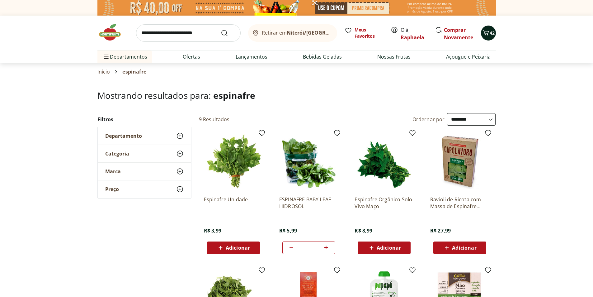
click at [491, 32] on span "42" at bounding box center [492, 33] width 5 height 6
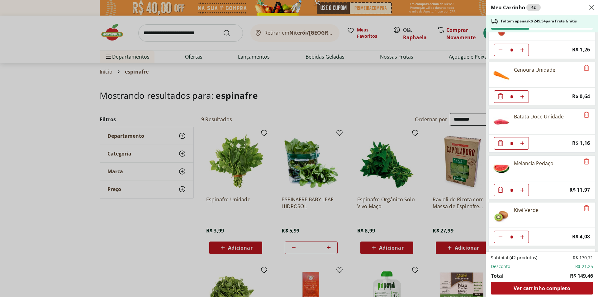
scroll to position [311, 0]
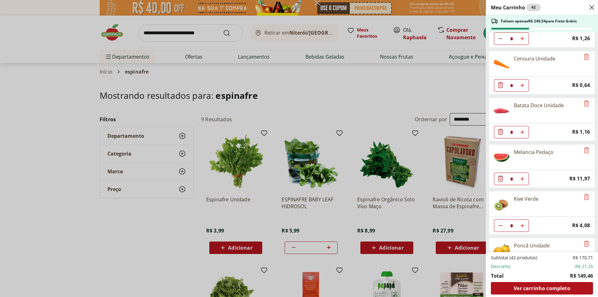
type input "*"
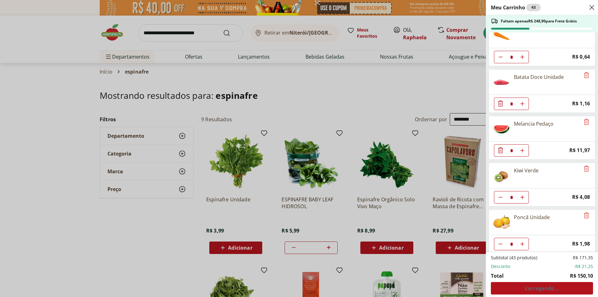
scroll to position [374, 0]
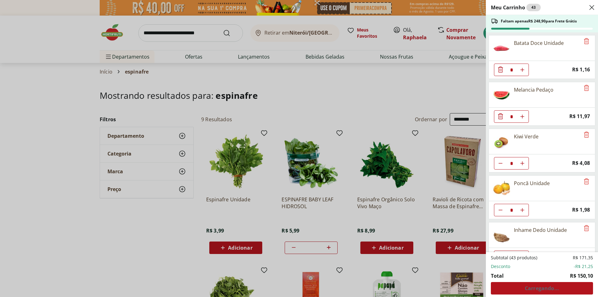
type input "*"
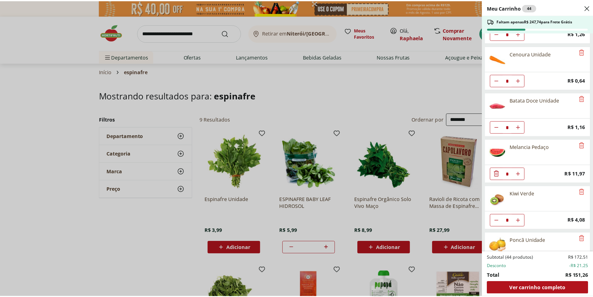
scroll to position [219, 0]
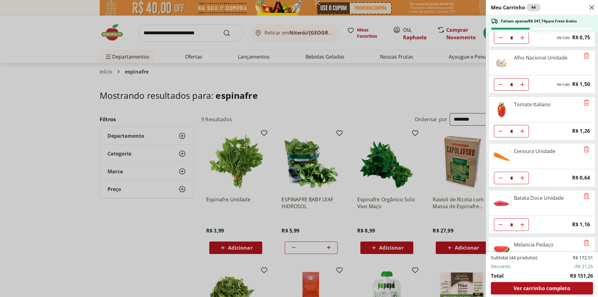
click at [399, 87] on div "Meu Carrinho 44 Faltam apenas R$ 247,74 para Frete Grátis Batata Inglesa Unidad…" at bounding box center [299, 148] width 598 height 297
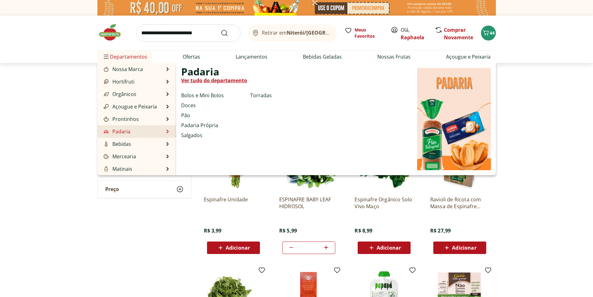
click at [125, 131] on link "Padaria" at bounding box center [116, 131] width 28 height 7
select select "**********"
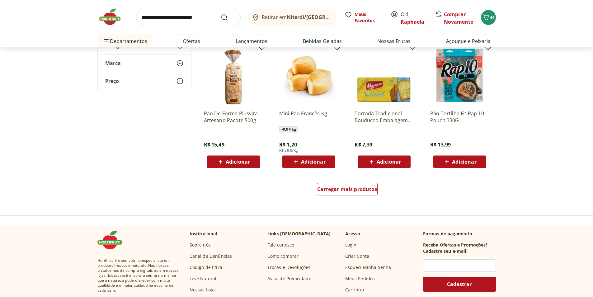
scroll to position [342, 0]
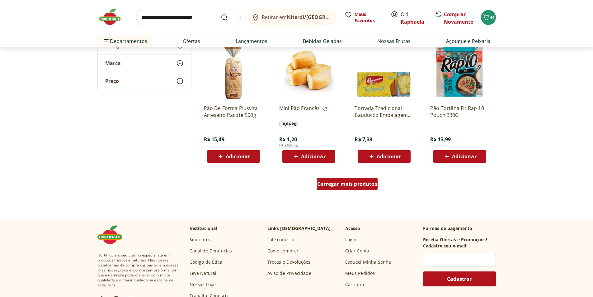
click at [339, 188] on div "Carregar mais produtos" at bounding box center [347, 183] width 61 height 12
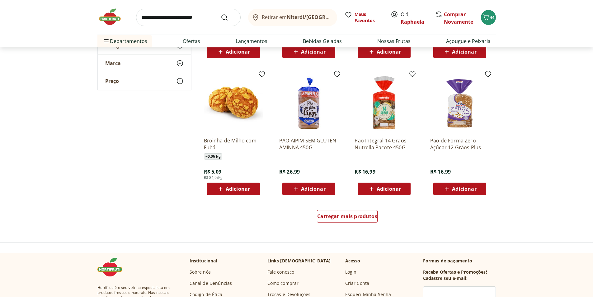
scroll to position [809, 0]
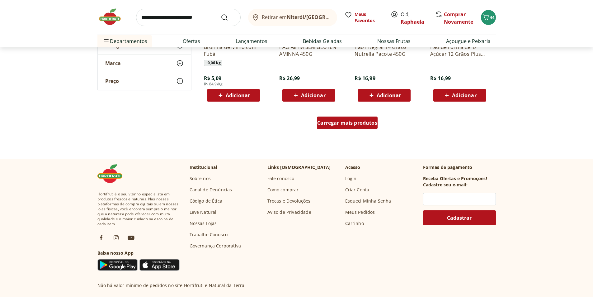
click at [363, 128] on div "Carregar mais produtos" at bounding box center [347, 122] width 61 height 12
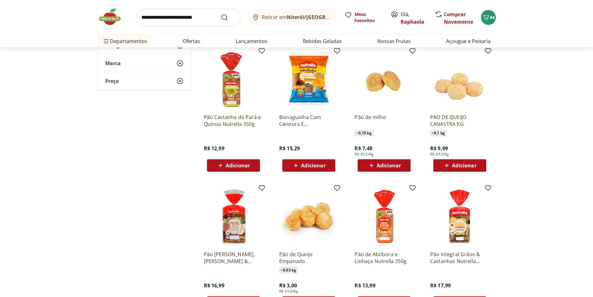
scroll to position [872, 0]
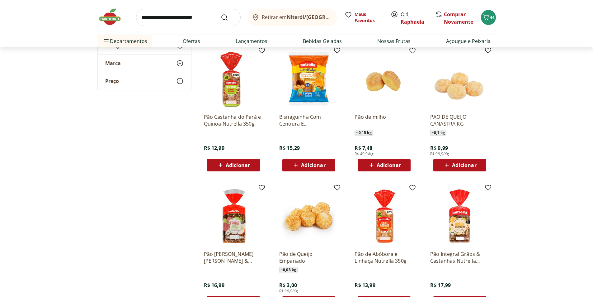
click at [450, 162] on icon at bounding box center [447, 164] width 8 height 7
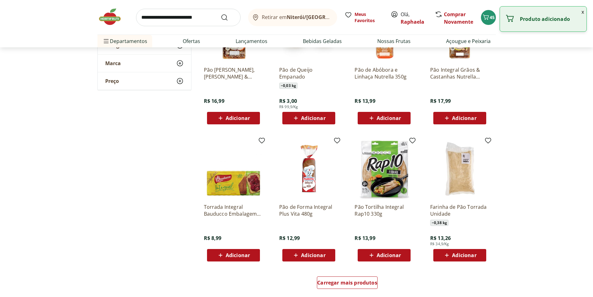
scroll to position [1152, 0]
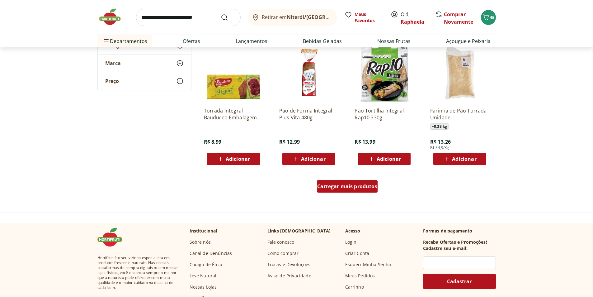
click at [344, 186] on span "Carregar mais produtos" at bounding box center [347, 186] width 60 height 5
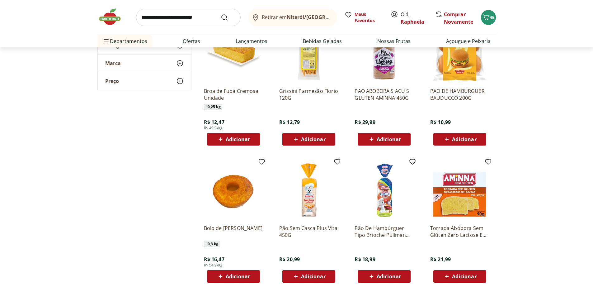
scroll to position [1557, 0]
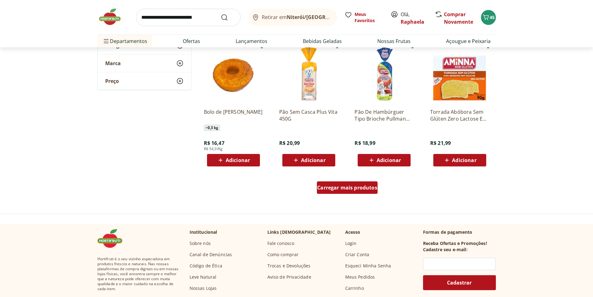
click at [336, 186] on span "Carregar mais produtos" at bounding box center [347, 187] width 60 height 5
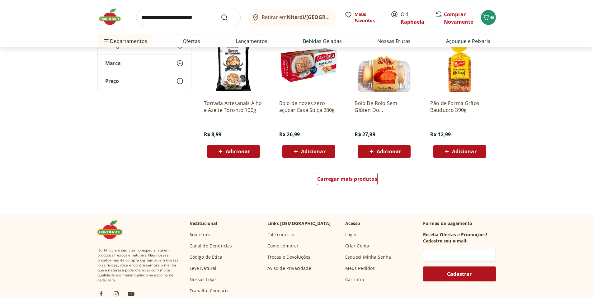
scroll to position [1992, 0]
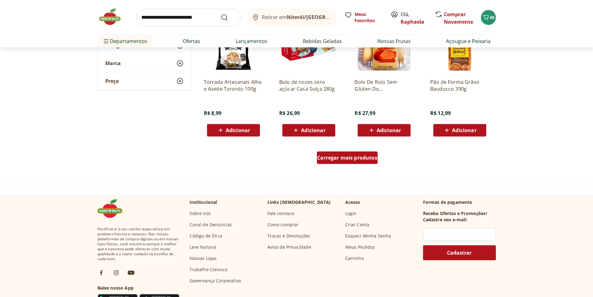
click at [362, 158] on span "Carregar mais produtos" at bounding box center [347, 157] width 60 height 5
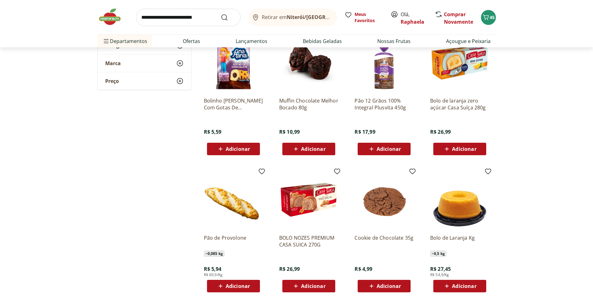
scroll to position [2335, 0]
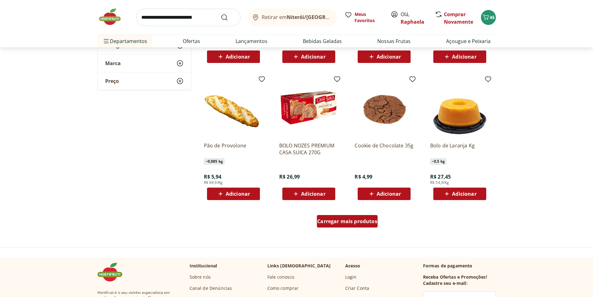
click at [358, 223] on span "Carregar mais produtos" at bounding box center [347, 221] width 60 height 5
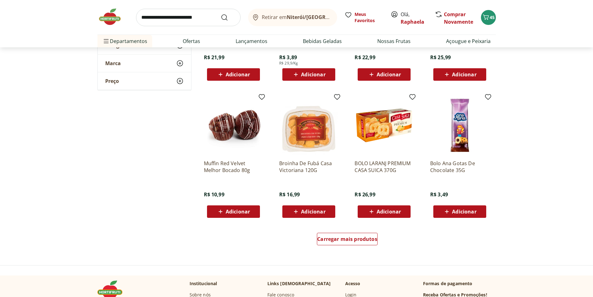
scroll to position [2771, 0]
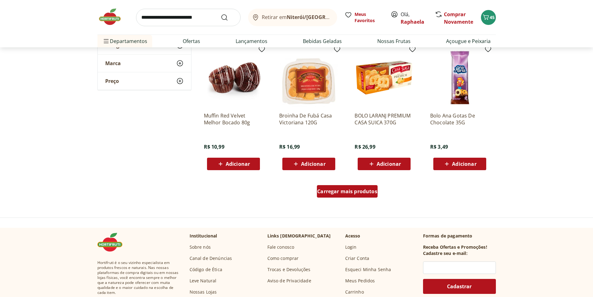
click at [356, 191] on span "Carregar mais produtos" at bounding box center [347, 191] width 60 height 5
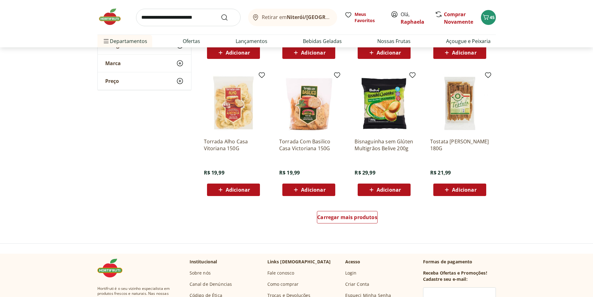
scroll to position [3206, 0]
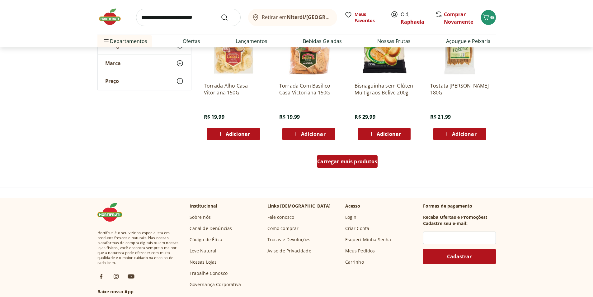
click at [345, 161] on span "Carregar mais produtos" at bounding box center [347, 161] width 60 height 5
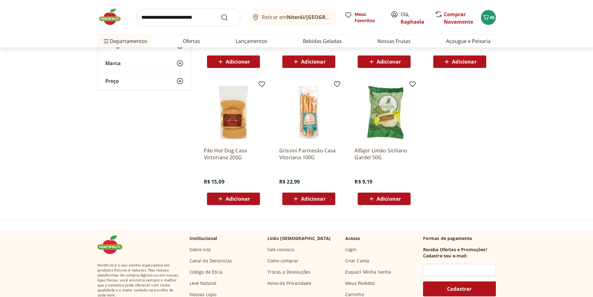
scroll to position [3487, 0]
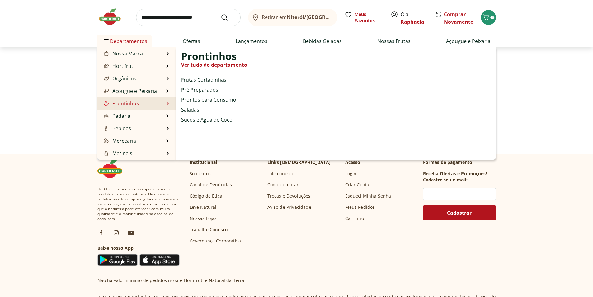
click at [140, 103] on li "Prontinhos Prontinhos Ver tudo do departamento Frutas Cortadinhas Pré Preparado…" at bounding box center [136, 103] width 79 height 12
click at [104, 103] on img at bounding box center [106, 103] width 5 height 5
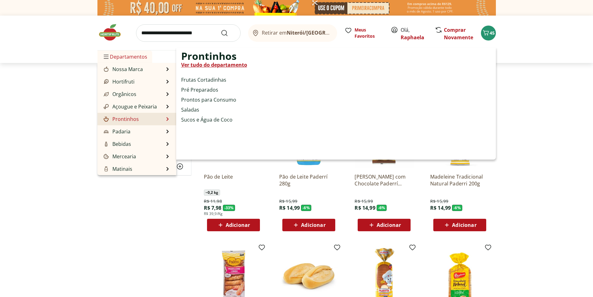
select select "**********"
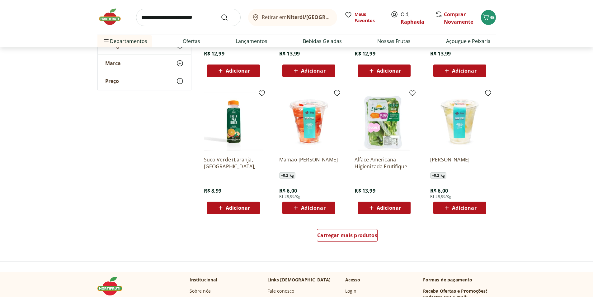
scroll to position [374, 0]
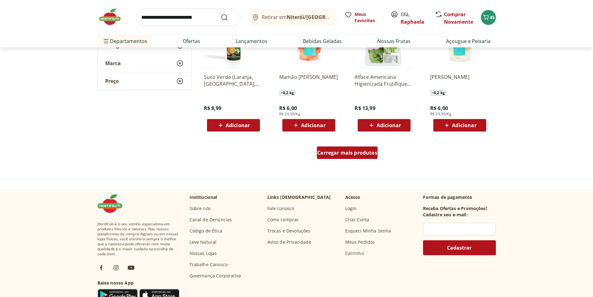
click at [355, 153] on span "Carregar mais produtos" at bounding box center [347, 152] width 60 height 5
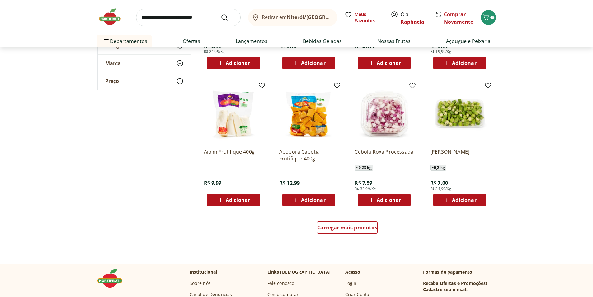
scroll to position [747, 0]
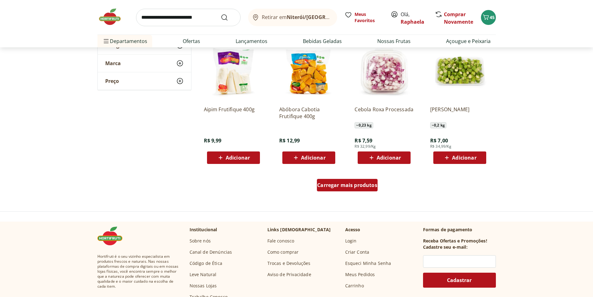
click at [355, 182] on span "Carregar mais produtos" at bounding box center [347, 184] width 60 height 5
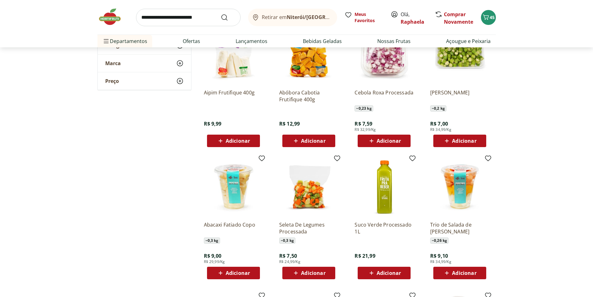
scroll to position [778, 0]
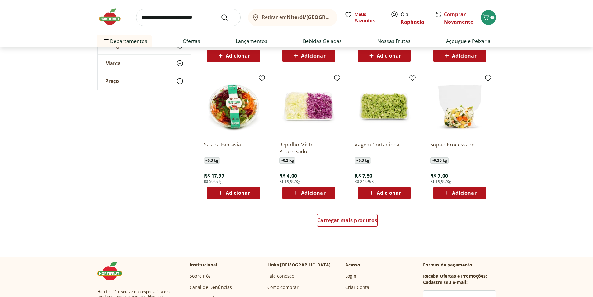
scroll to position [1121, 0]
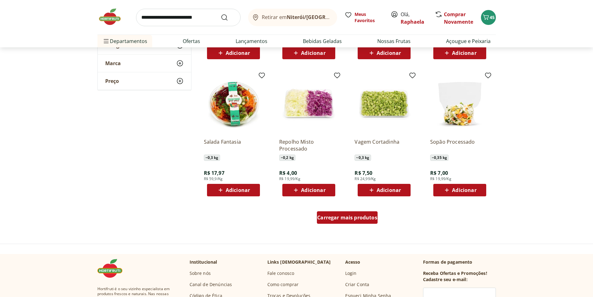
click at [356, 214] on div "Carregar mais produtos" at bounding box center [347, 217] width 61 height 12
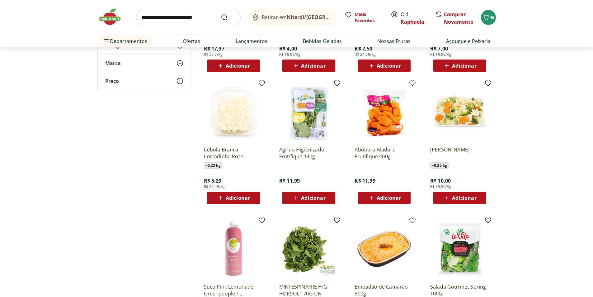
scroll to position [1245, 0]
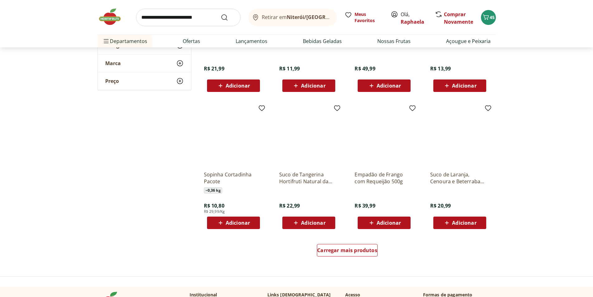
scroll to position [1494, 0]
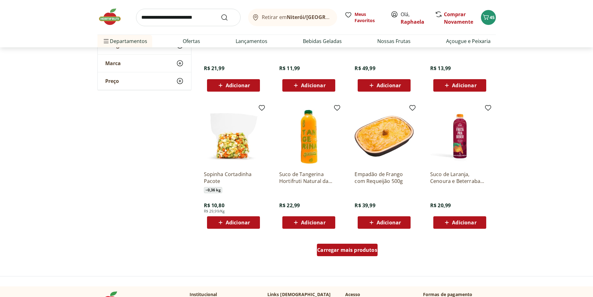
click at [321, 248] on span "Carregar mais produtos" at bounding box center [347, 249] width 60 height 5
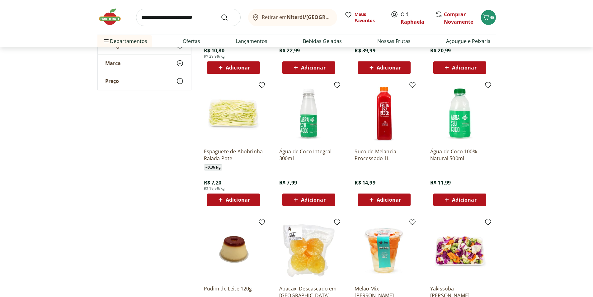
scroll to position [1650, 0]
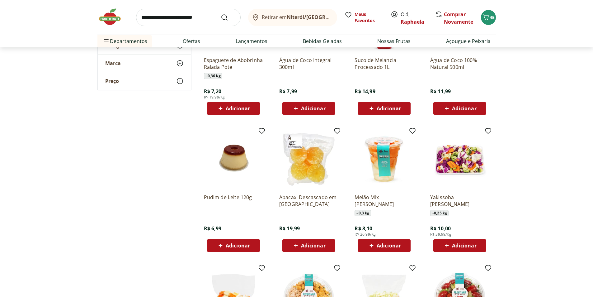
scroll to position [1806, 0]
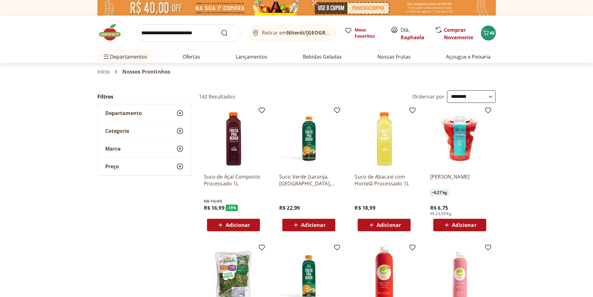
select select "**********"
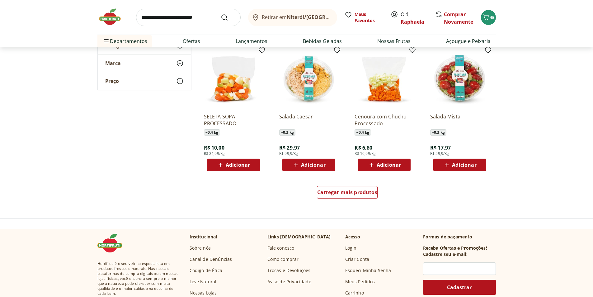
scroll to position [1961, 0]
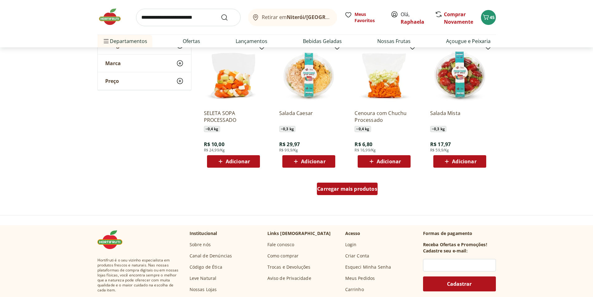
click at [357, 195] on link "Carregar mais produtos" at bounding box center [347, 189] width 61 height 15
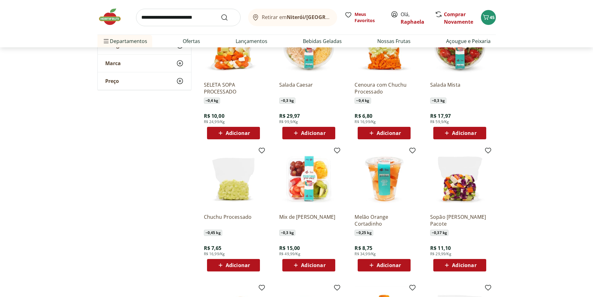
scroll to position [2023, 0]
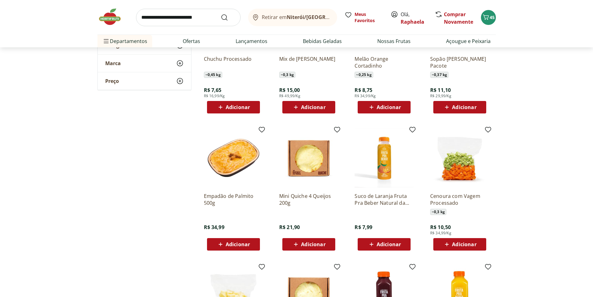
scroll to position [2148, 0]
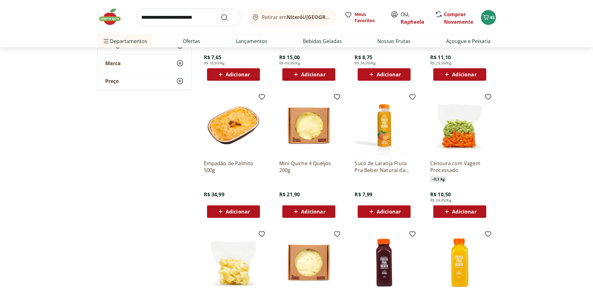
scroll to position [2241, 0]
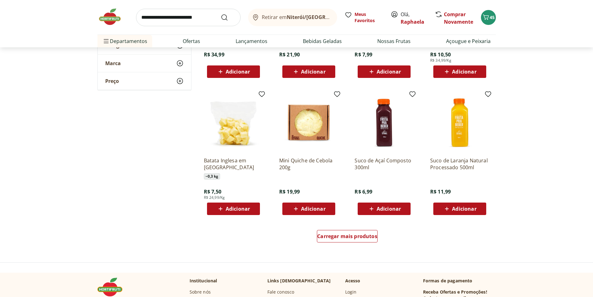
scroll to position [2335, 0]
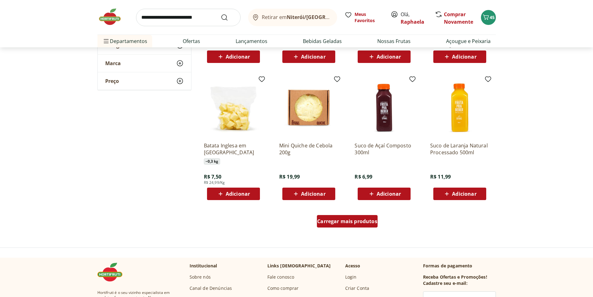
click at [339, 229] on link "Carregar mais produtos" at bounding box center [347, 222] width 61 height 15
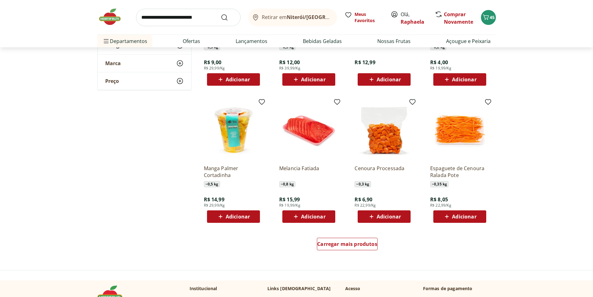
scroll to position [2771, 0]
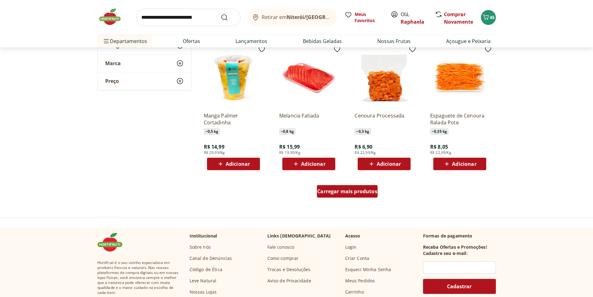
click at [339, 192] on span "Carregar mais produtos" at bounding box center [347, 191] width 60 height 5
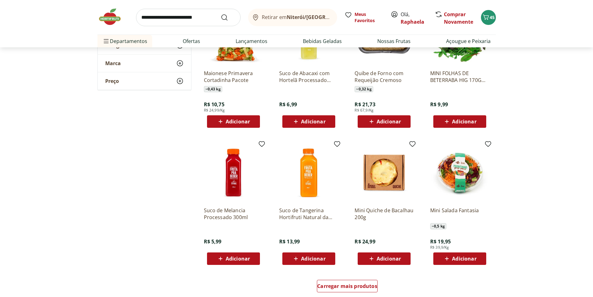
scroll to position [3175, 0]
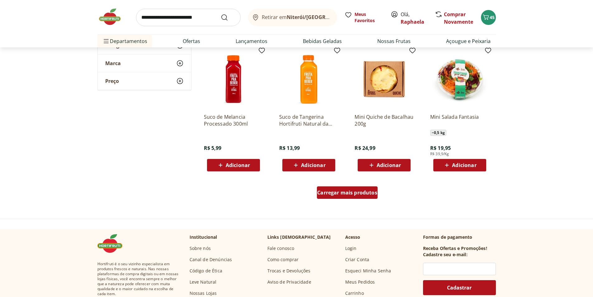
click at [341, 191] on span "Carregar mais produtos" at bounding box center [347, 192] width 60 height 5
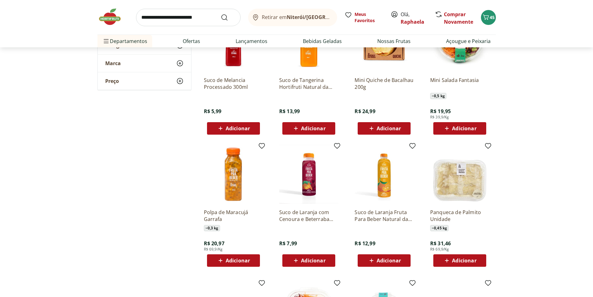
scroll to position [3300, 0]
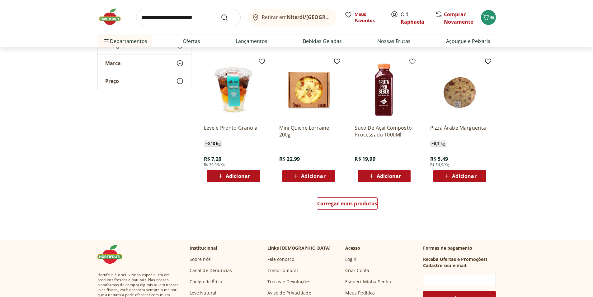
scroll to position [3580, 0]
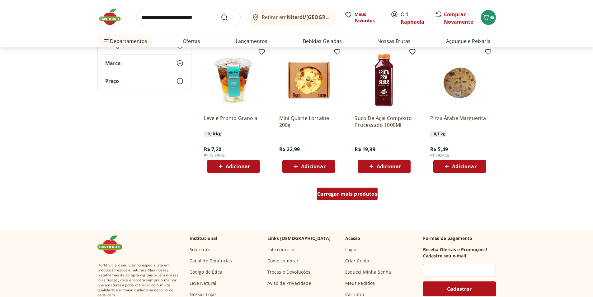
click at [357, 193] on span "Carregar mais produtos" at bounding box center [347, 193] width 60 height 5
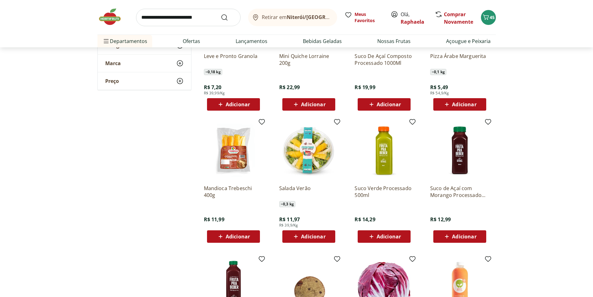
scroll to position [3642, 0]
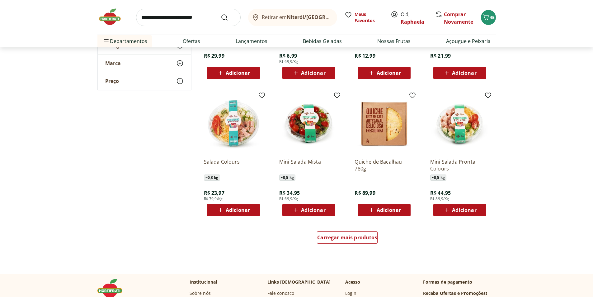
scroll to position [3954, 0]
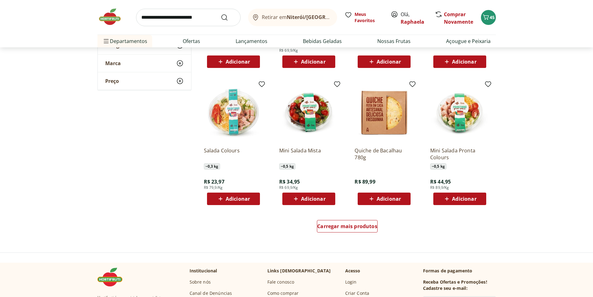
click at [363, 218] on div "Carregar mais produtos" at bounding box center [347, 227] width 302 height 30
click at [359, 225] on span "Carregar mais produtos" at bounding box center [347, 226] width 60 height 5
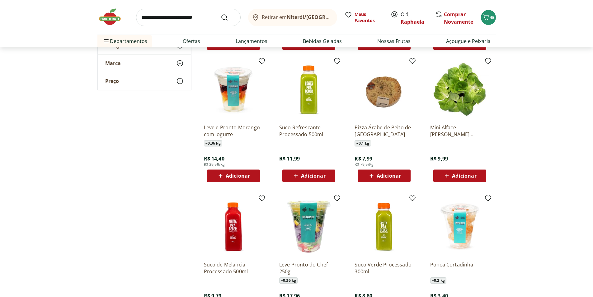
scroll to position [4109, 0]
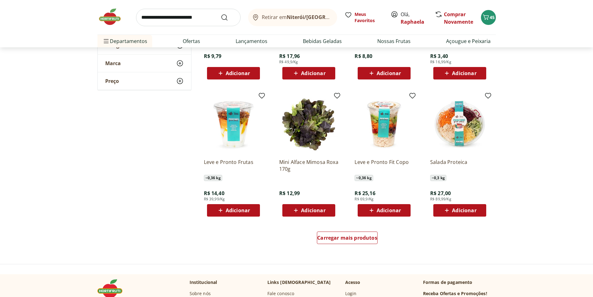
scroll to position [4358, 0]
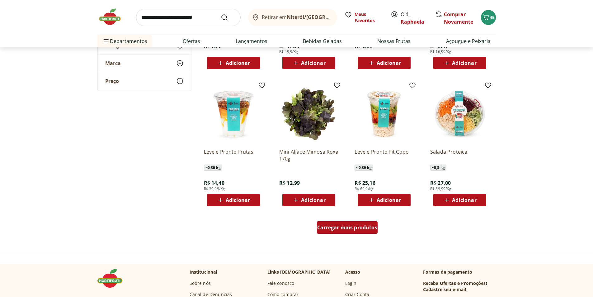
click at [361, 230] on span "Carregar mais produtos" at bounding box center [347, 227] width 60 height 5
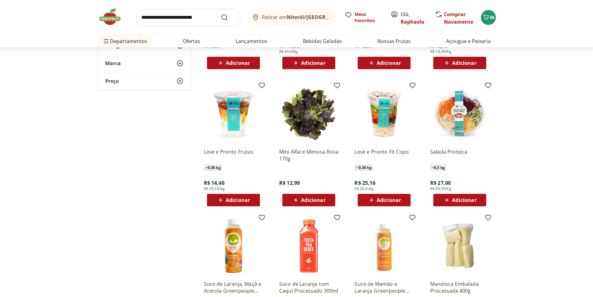
scroll to position [4452, 0]
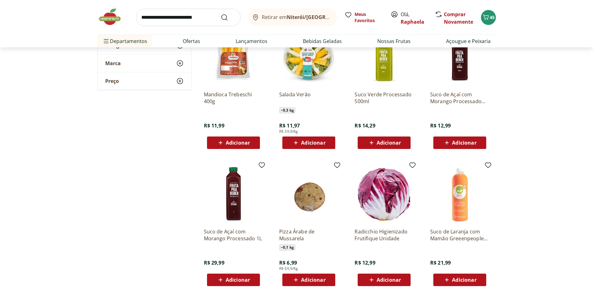
scroll to position [3549, 0]
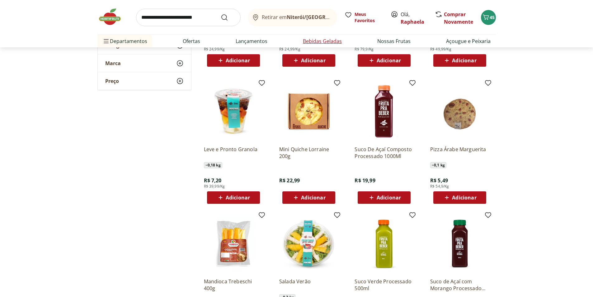
click at [333, 42] on link "Bebidas Geladas" at bounding box center [322, 40] width 39 height 7
select select "**********"
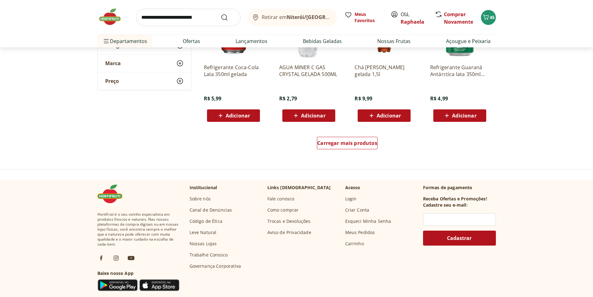
scroll to position [405, 0]
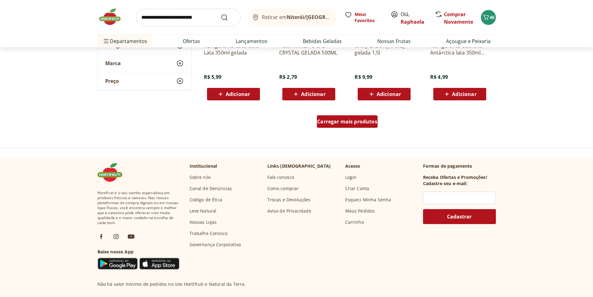
click at [344, 119] on span "Carregar mais produtos" at bounding box center [347, 121] width 60 height 5
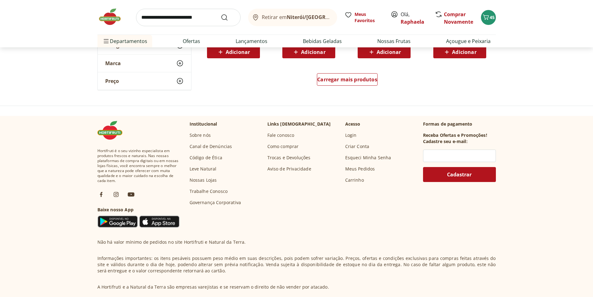
scroll to position [756, 0]
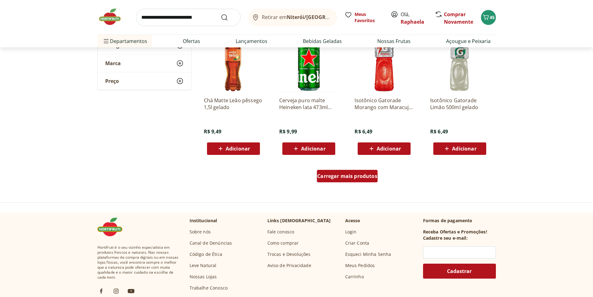
click at [339, 175] on span "Carregar mais produtos" at bounding box center [347, 175] width 60 height 5
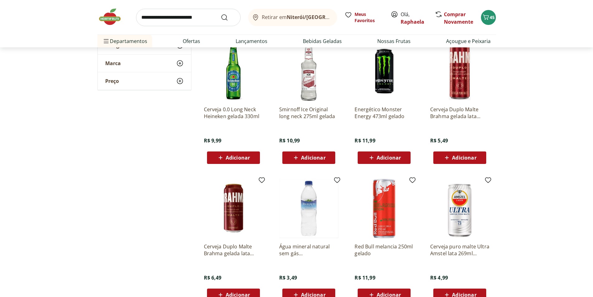
scroll to position [1099, 0]
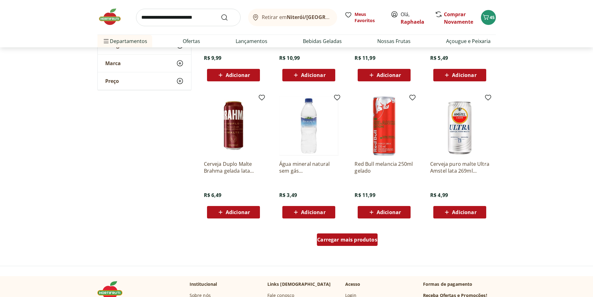
click at [344, 246] on link "Carregar mais produtos" at bounding box center [347, 240] width 61 height 15
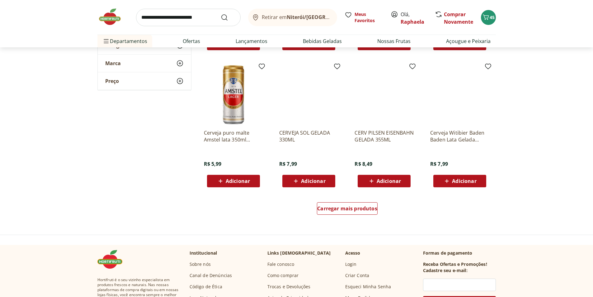
scroll to position [1566, 0]
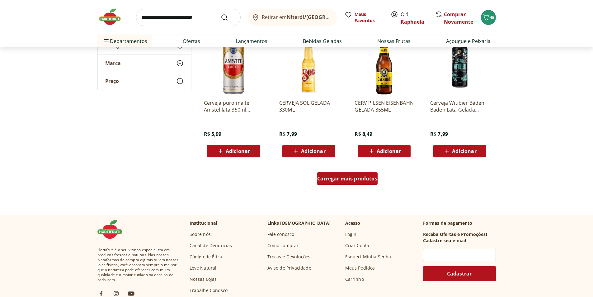
click at [342, 180] on span "Carregar mais produtos" at bounding box center [347, 178] width 60 height 5
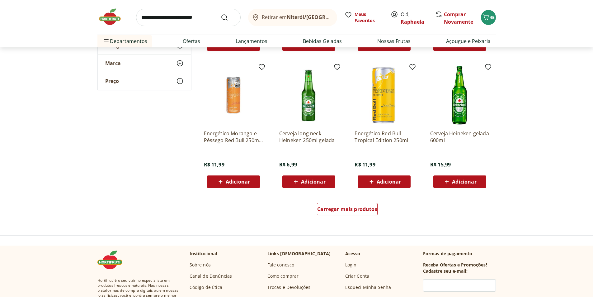
scroll to position [2001, 0]
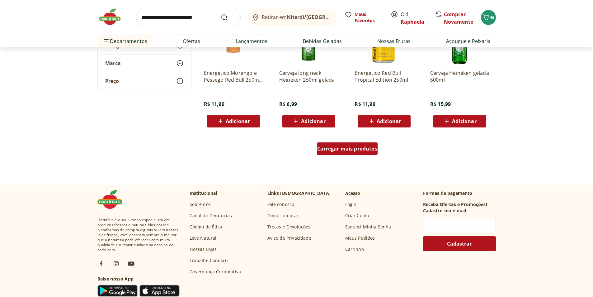
click at [350, 151] on span "Carregar mais produtos" at bounding box center [347, 148] width 60 height 5
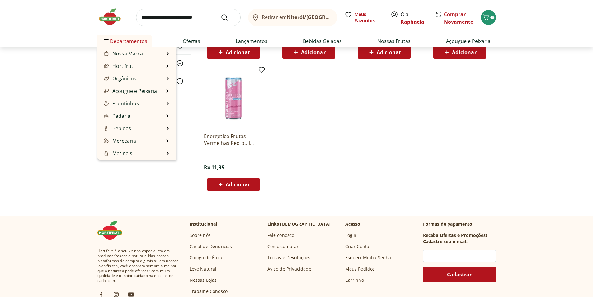
scroll to position [2033, 0]
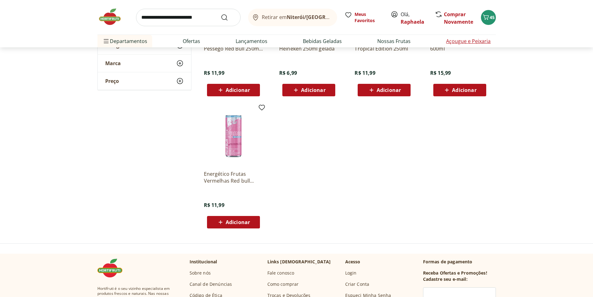
click at [459, 42] on link "Açougue e Peixaria" at bounding box center [468, 40] width 45 height 7
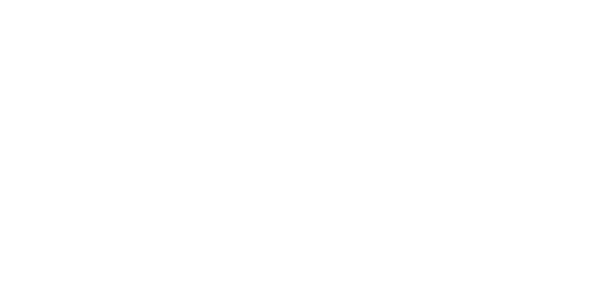
select select "**********"
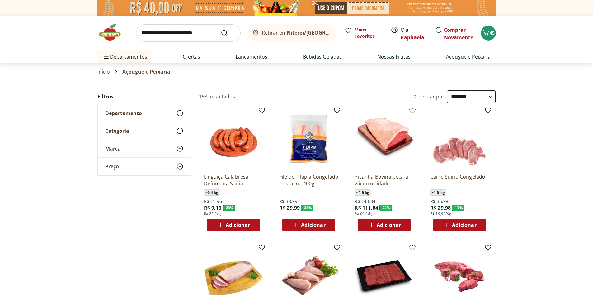
select select "**********"
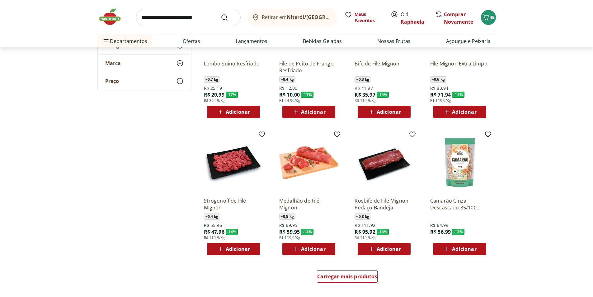
scroll to position [280, 0]
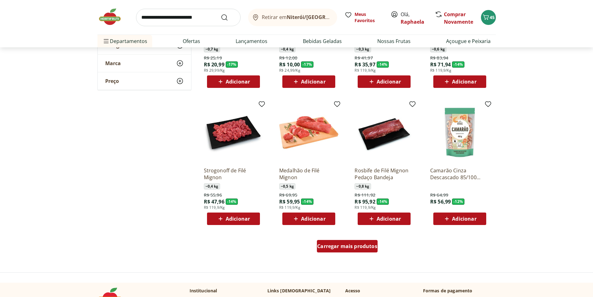
click at [360, 245] on span "Carregar mais produtos" at bounding box center [347, 245] width 60 height 5
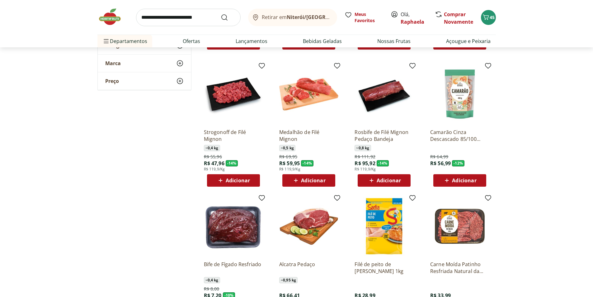
scroll to position [405, 0]
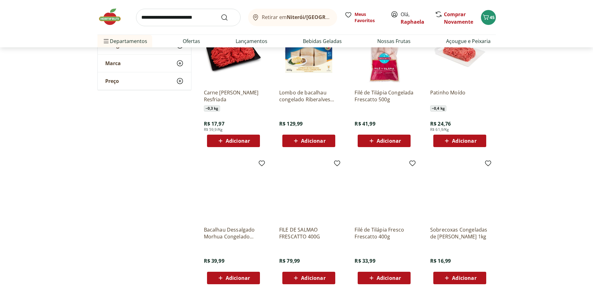
scroll to position [716, 0]
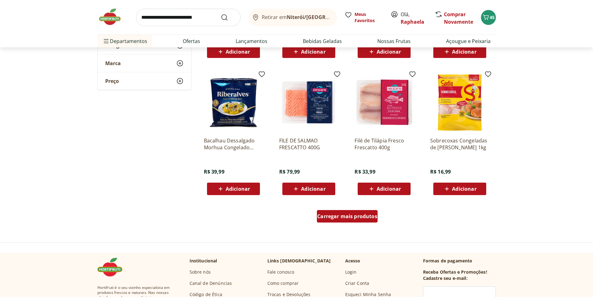
click at [354, 220] on div "Carregar mais produtos" at bounding box center [347, 216] width 61 height 12
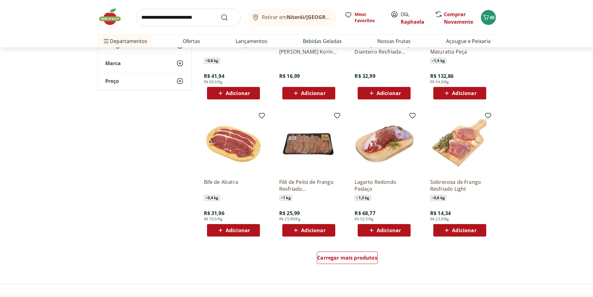
scroll to position [1090, 0]
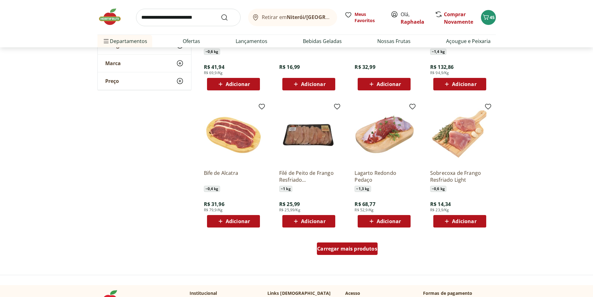
click at [363, 244] on div "Carregar mais produtos" at bounding box center [347, 248] width 61 height 12
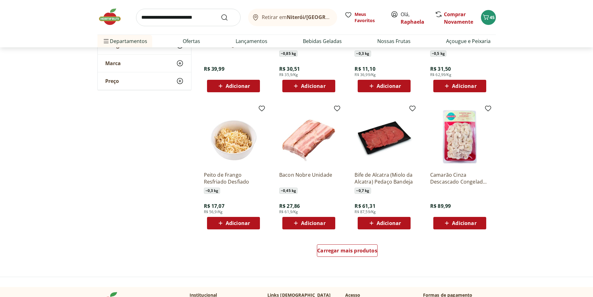
scroll to position [1494, 0]
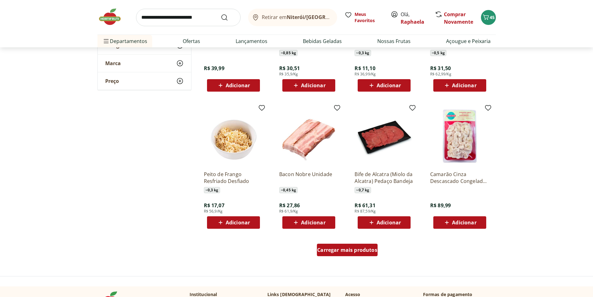
click at [362, 250] on span "Carregar mais produtos" at bounding box center [347, 249] width 60 height 5
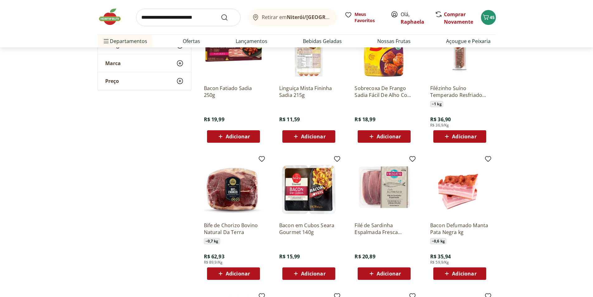
scroll to position [1762, 0]
